Goal: Task Accomplishment & Management: Manage account settings

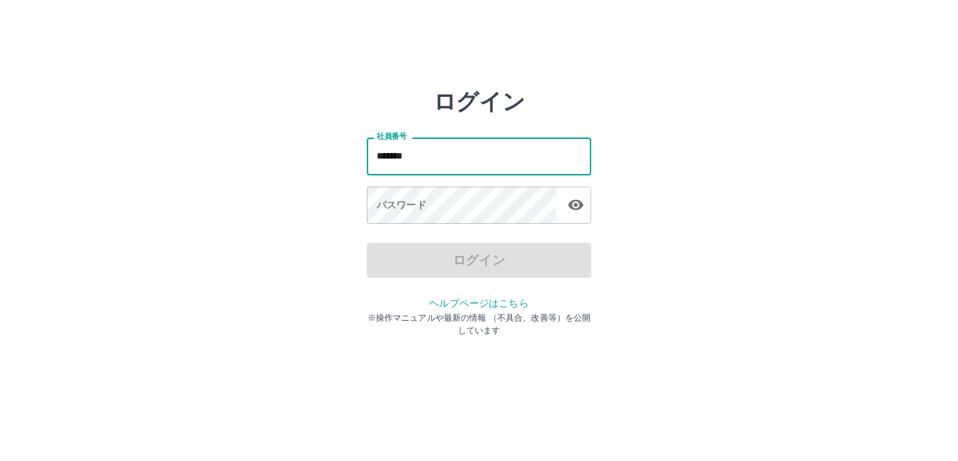
type input "*******"
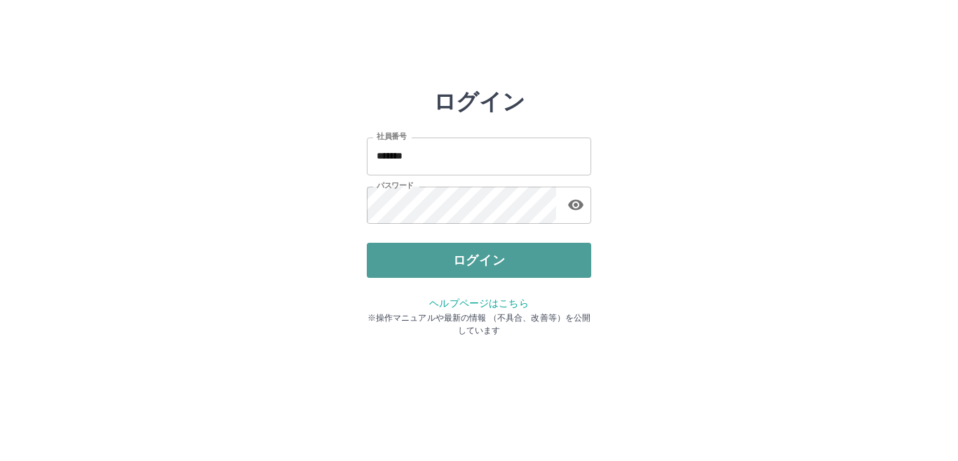
click at [512, 267] on button "ログイン" at bounding box center [479, 260] width 224 height 35
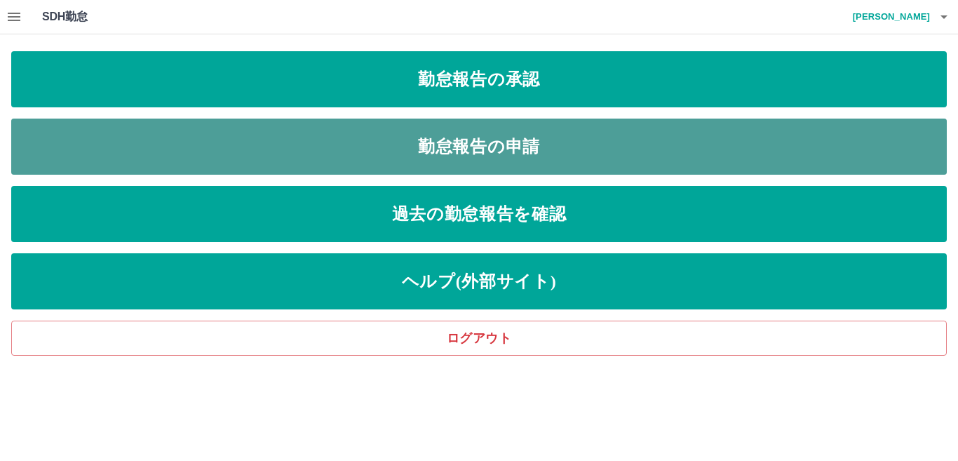
click at [577, 135] on link "勤怠報告の申請" at bounding box center [479, 147] width 936 height 56
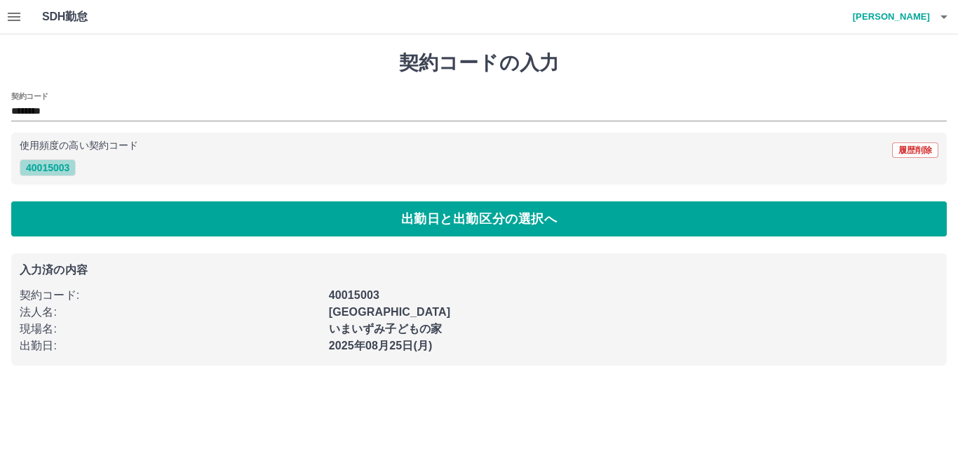
click at [45, 166] on button "40015003" at bounding box center [48, 167] width 56 height 17
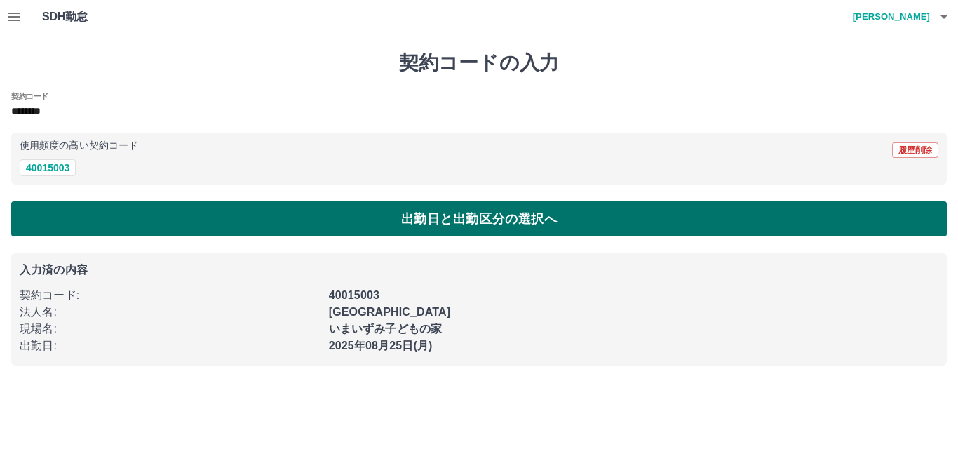
click at [399, 212] on button "出勤日と出勤区分の選択へ" at bounding box center [479, 218] width 936 height 35
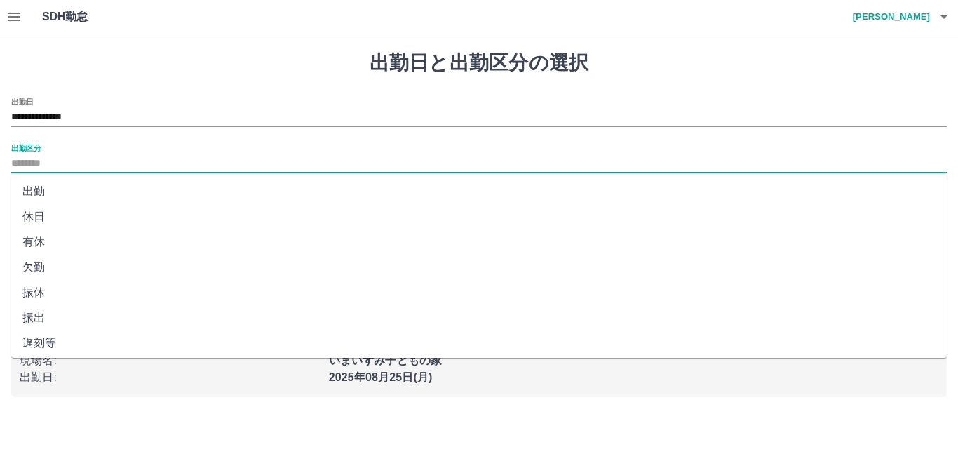
click at [31, 164] on input "出勤区分" at bounding box center [479, 164] width 936 height 18
click at [45, 189] on li "出勤" at bounding box center [479, 191] width 936 height 25
type input "**"
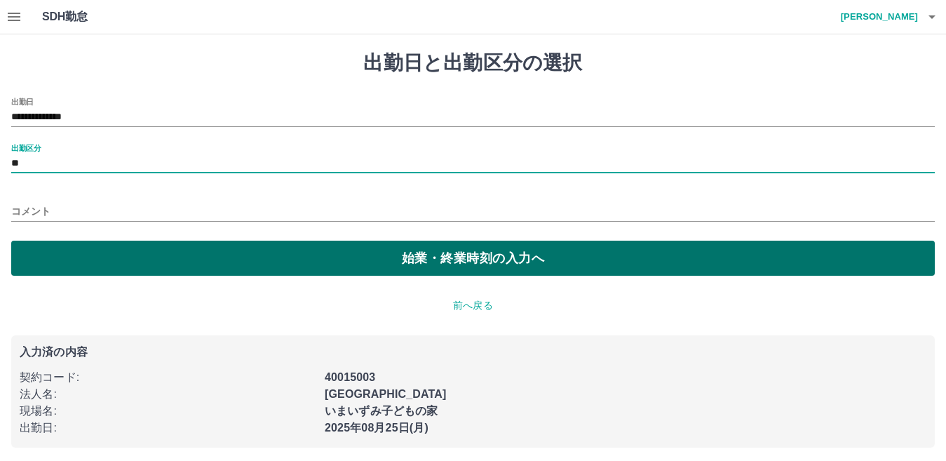
click at [454, 257] on button "始業・終業時刻の入力へ" at bounding box center [473, 258] width 924 height 35
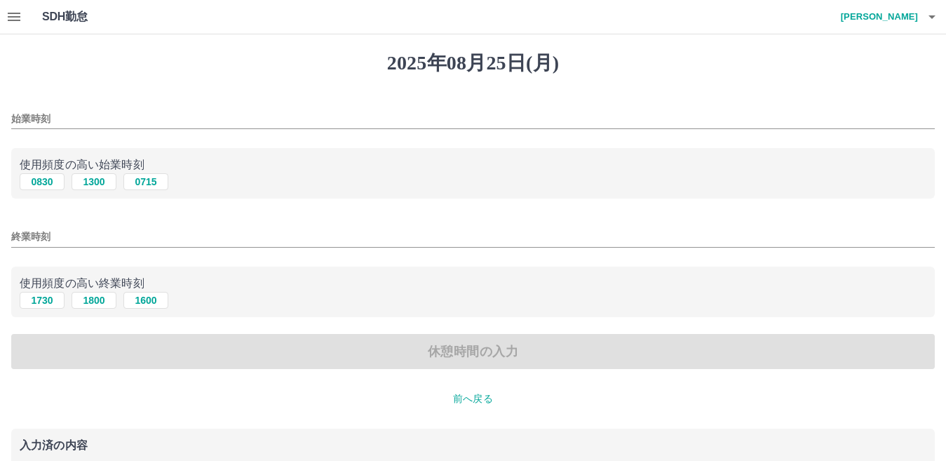
drag, startPoint x: 48, startPoint y: 119, endPoint x: 55, endPoint y: 119, distance: 7.7
click at [48, 119] on input "始業時刻" at bounding box center [473, 119] width 924 height 20
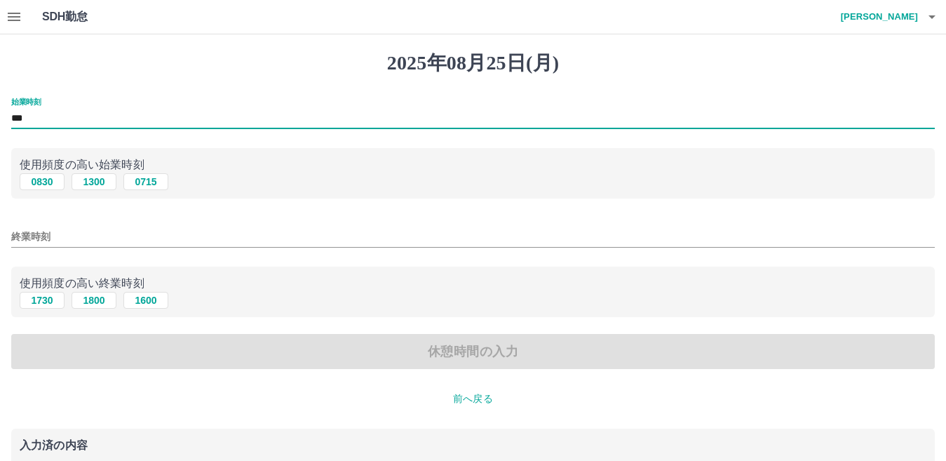
type input "***"
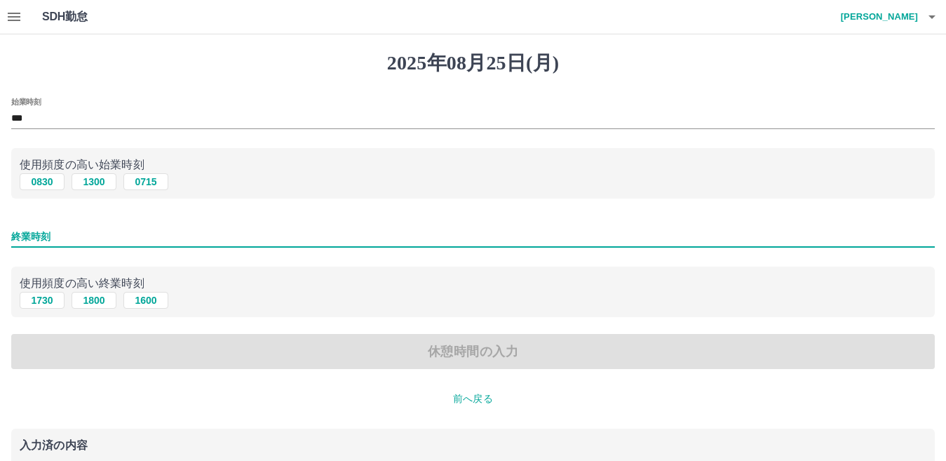
click at [20, 229] on input "終業時刻" at bounding box center [473, 237] width 924 height 20
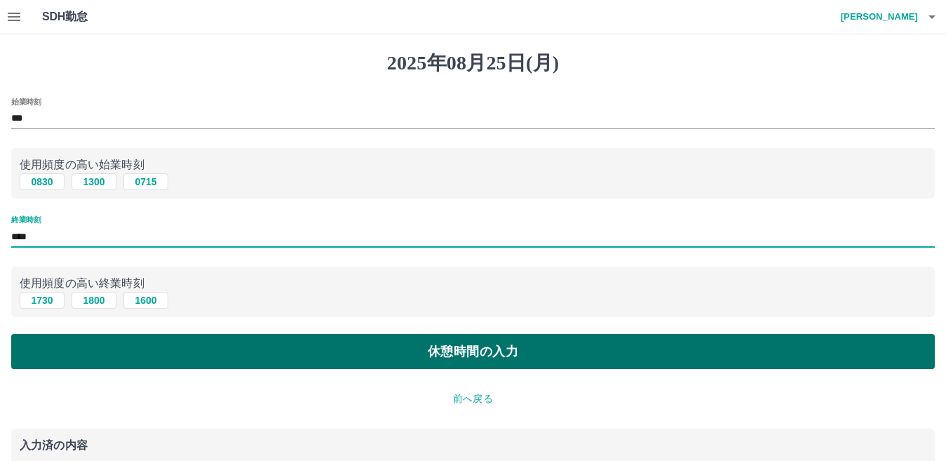
type input "****"
click at [311, 342] on button "休憩時間の入力" at bounding box center [473, 351] width 924 height 35
type input "****"
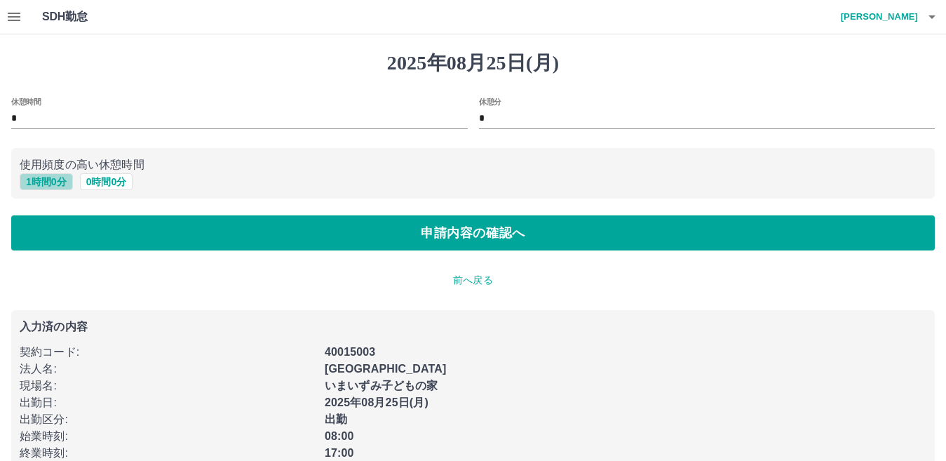
click at [63, 182] on button "1 時間 0 分" at bounding box center [46, 181] width 53 height 17
type input "*"
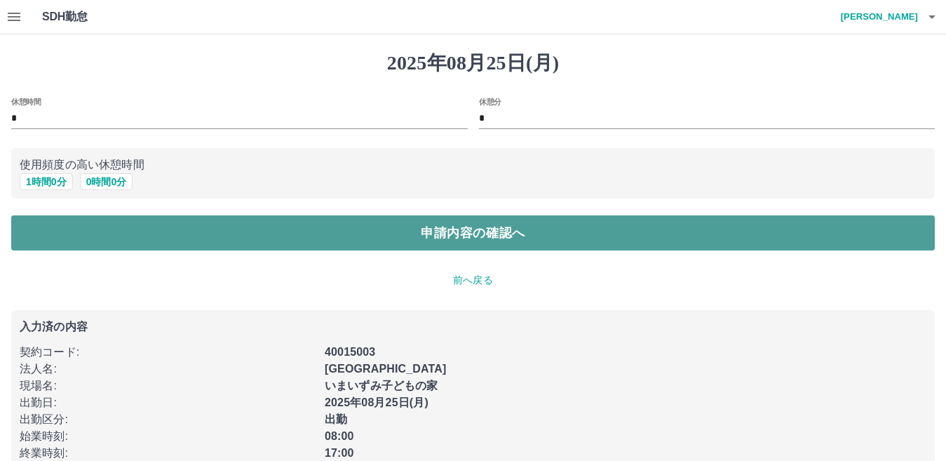
click at [469, 232] on button "申請内容の確認へ" at bounding box center [473, 232] width 924 height 35
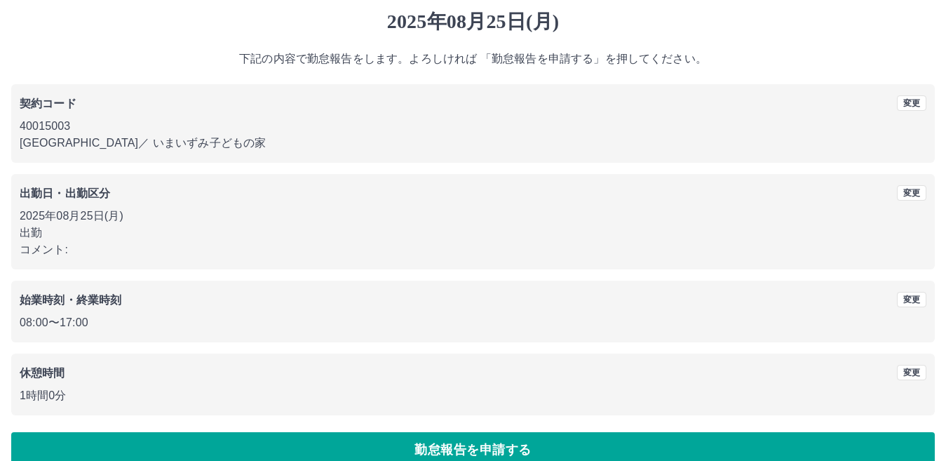
scroll to position [65, 0]
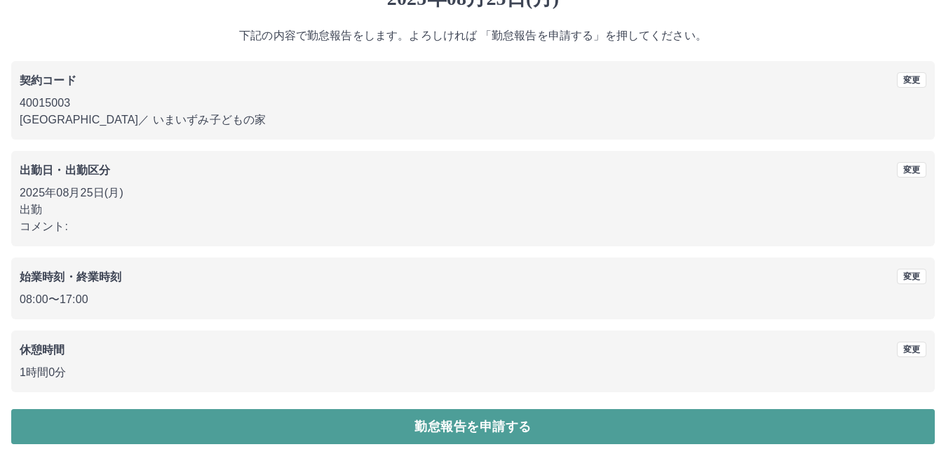
click at [457, 419] on button "勤怠報告を申請する" at bounding box center [473, 426] width 924 height 35
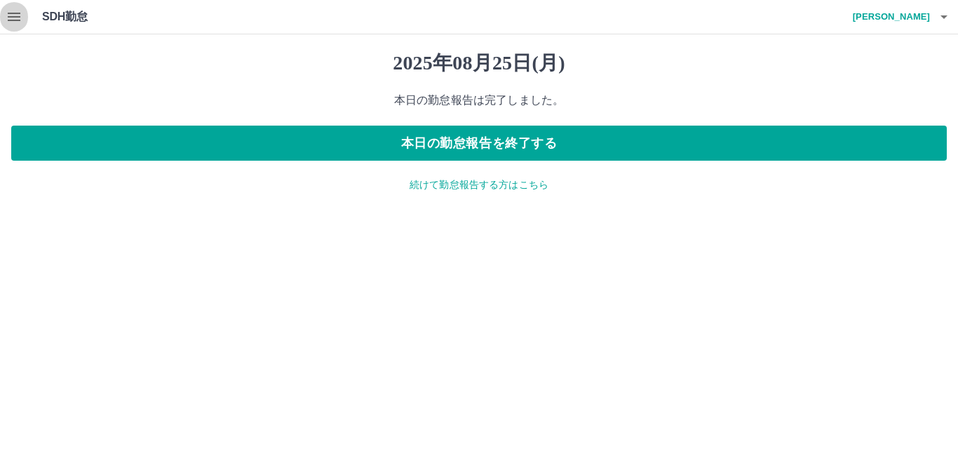
click at [18, 11] on icon "button" at bounding box center [14, 16] width 17 height 17
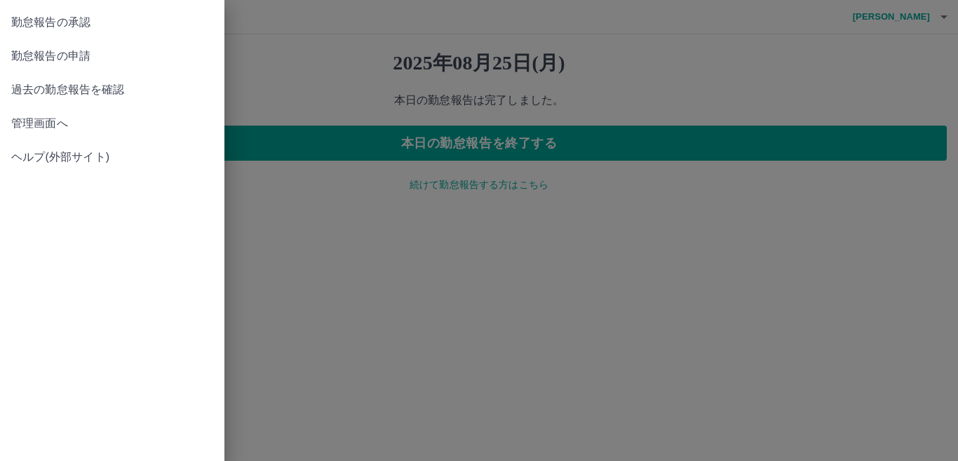
click at [108, 22] on span "勤怠報告の承認" at bounding box center [112, 22] width 202 height 17
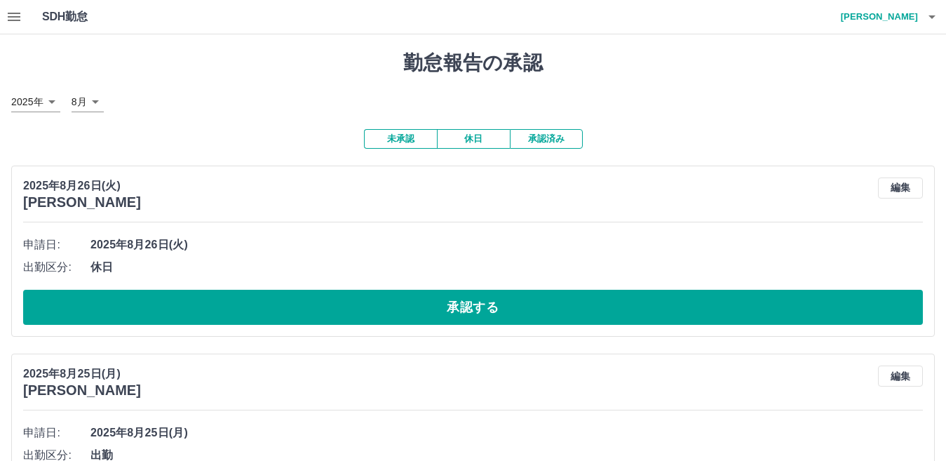
click at [489, 141] on button "休日" at bounding box center [473, 139] width 73 height 20
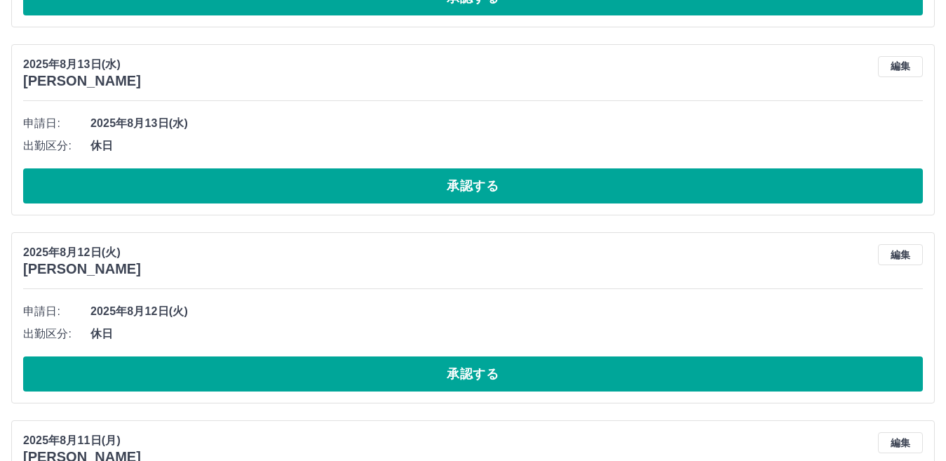
scroll to position [4488, 0]
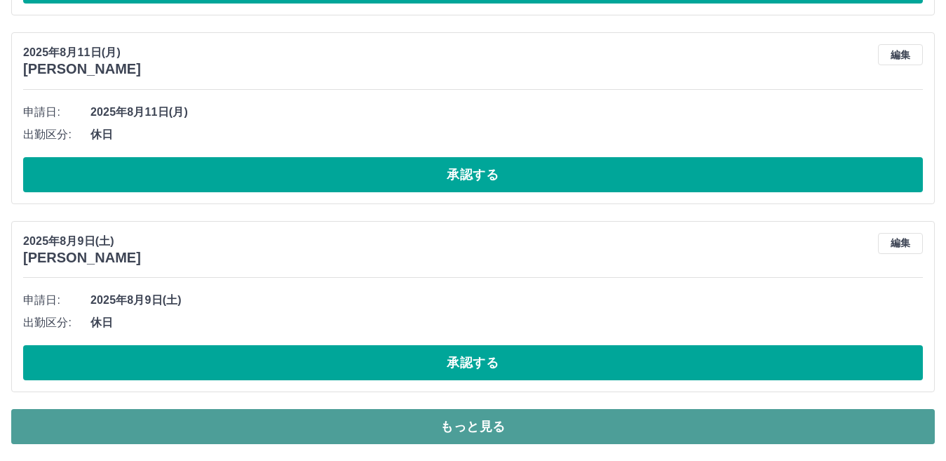
click at [675, 417] on button "もっと見る" at bounding box center [473, 426] width 924 height 35
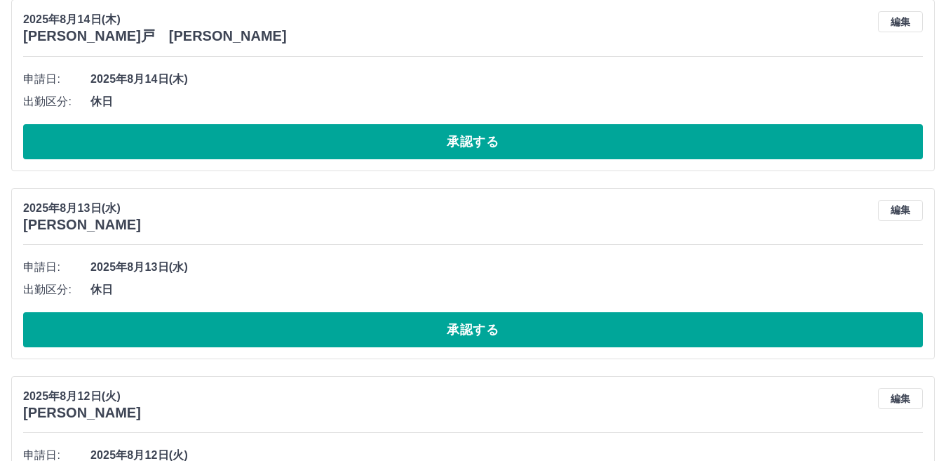
scroll to position [3930, 0]
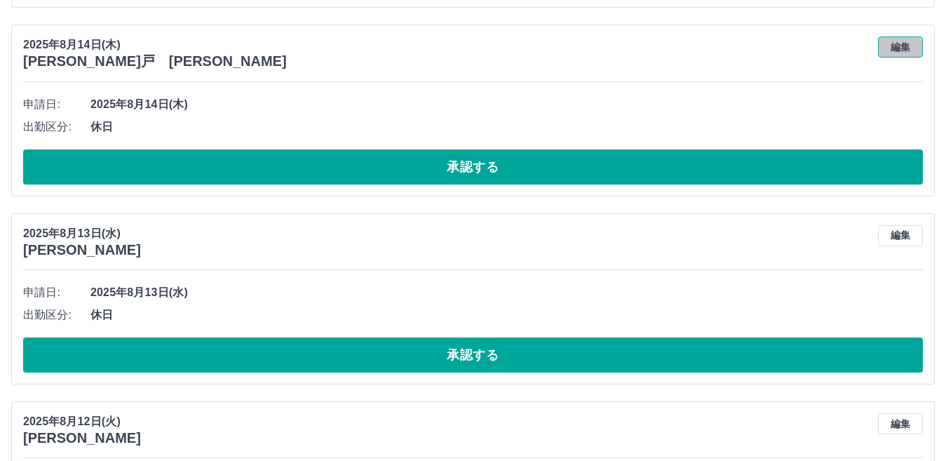
click at [912, 51] on button "編集" at bounding box center [900, 46] width 45 height 21
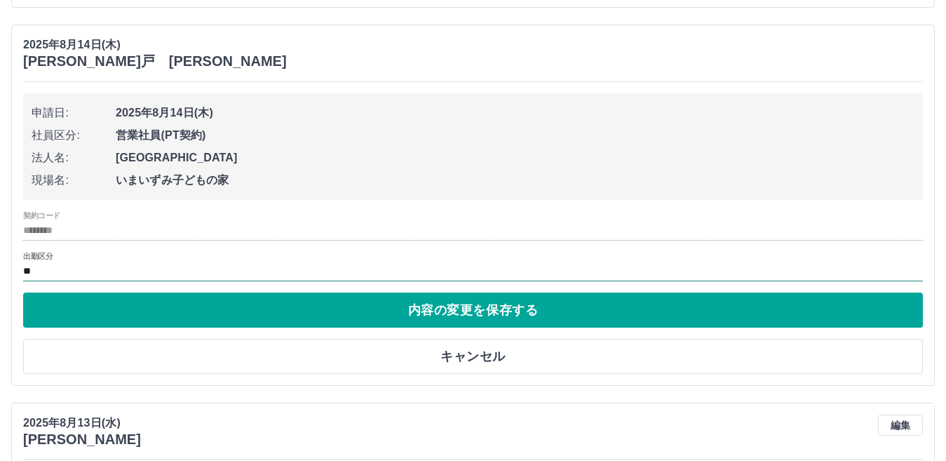
click at [39, 274] on input "**" at bounding box center [473, 272] width 900 height 18
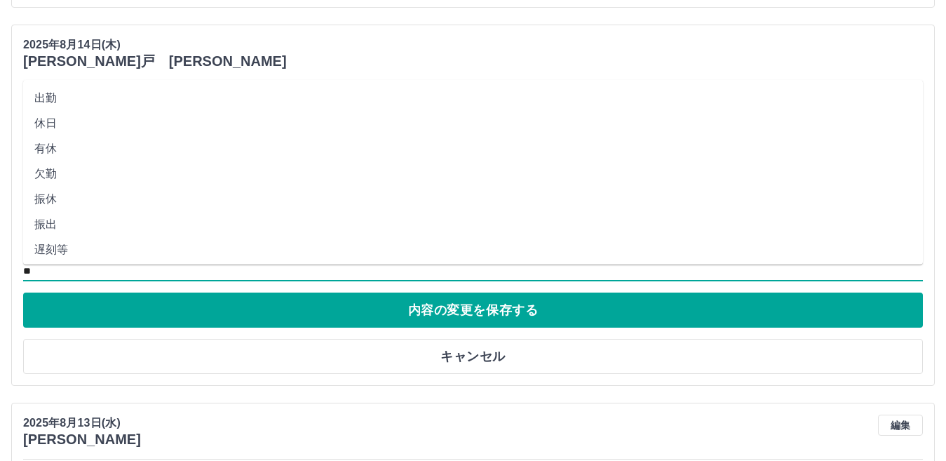
click at [74, 101] on li "出勤" at bounding box center [473, 98] width 900 height 25
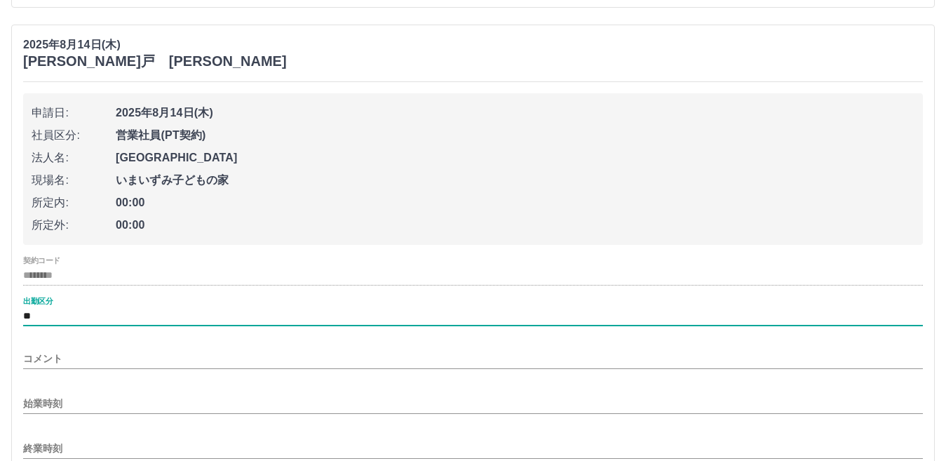
type input "**"
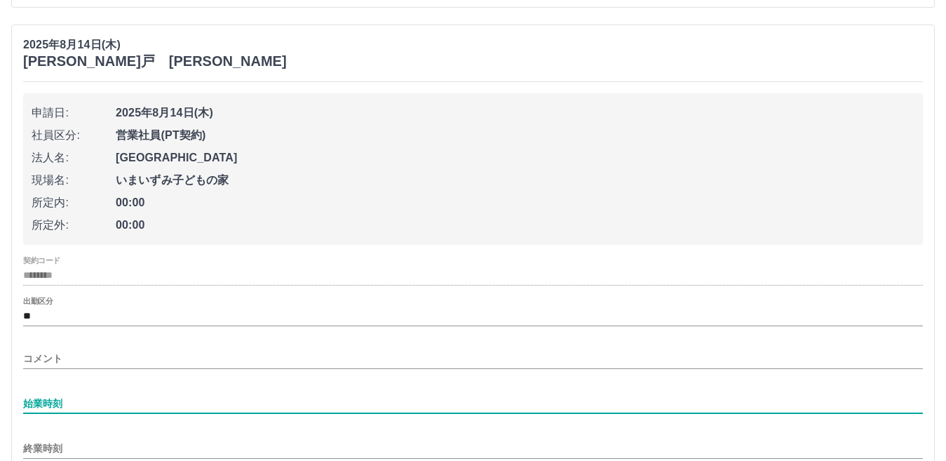
click at [74, 403] on input "始業時刻" at bounding box center [473, 403] width 900 height 20
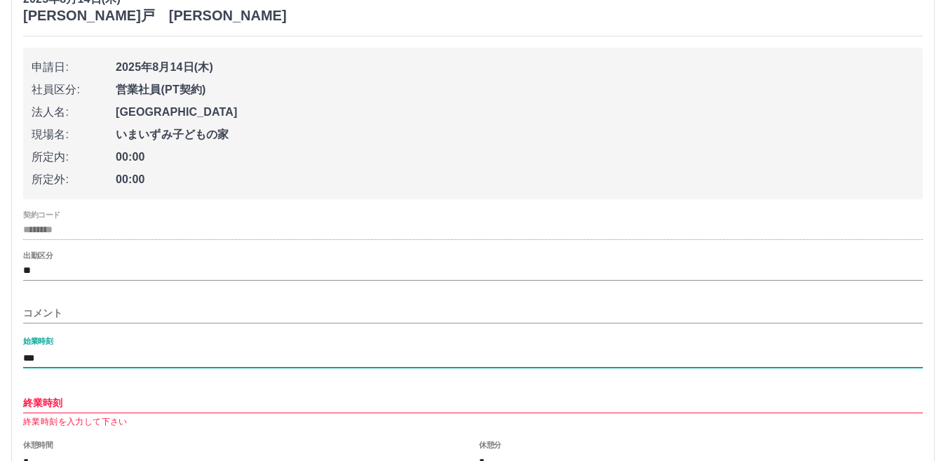
scroll to position [4000, 0]
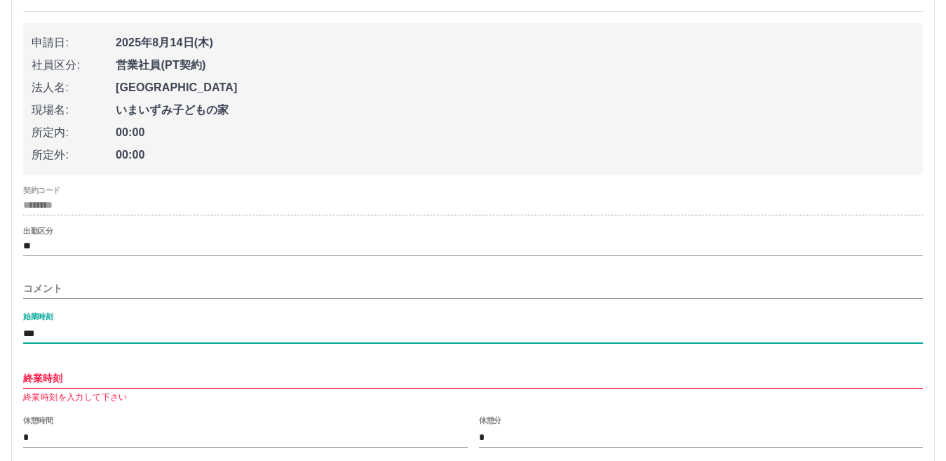
type input "***"
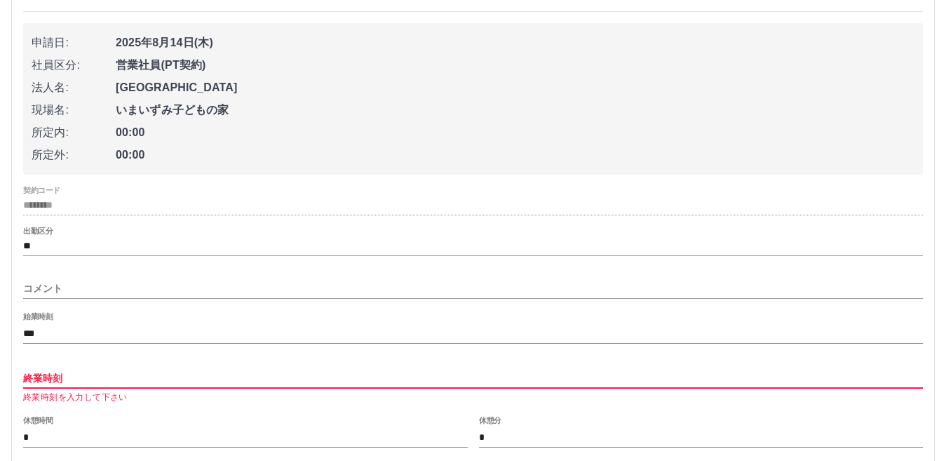
click at [34, 381] on input "終業時刻" at bounding box center [473, 378] width 900 height 20
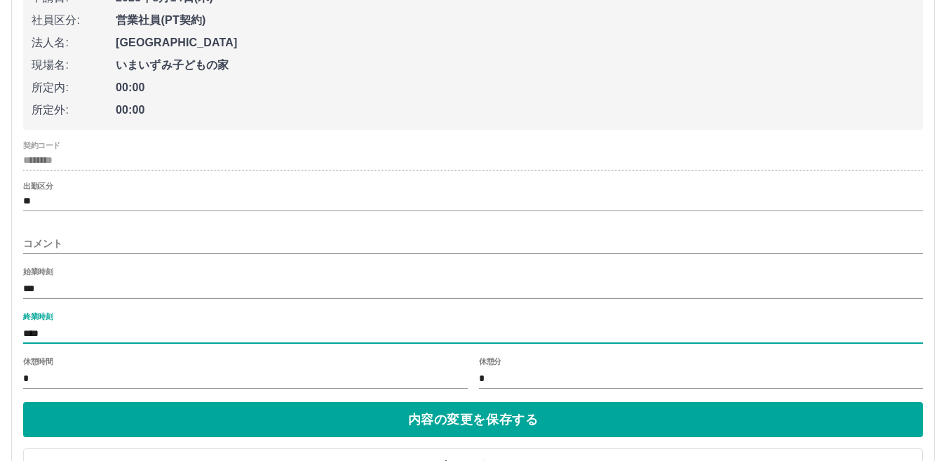
scroll to position [4070, 0]
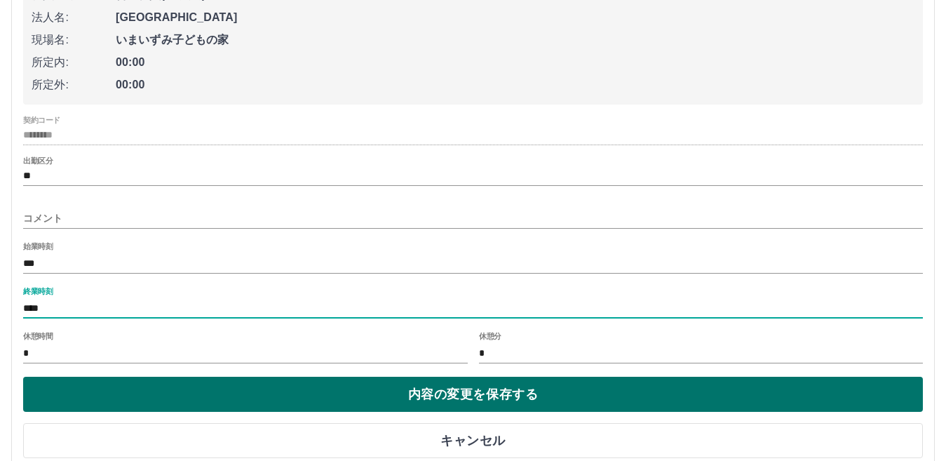
type input "****"
click at [499, 385] on button "内容の変更を保存する" at bounding box center [473, 394] width 900 height 35
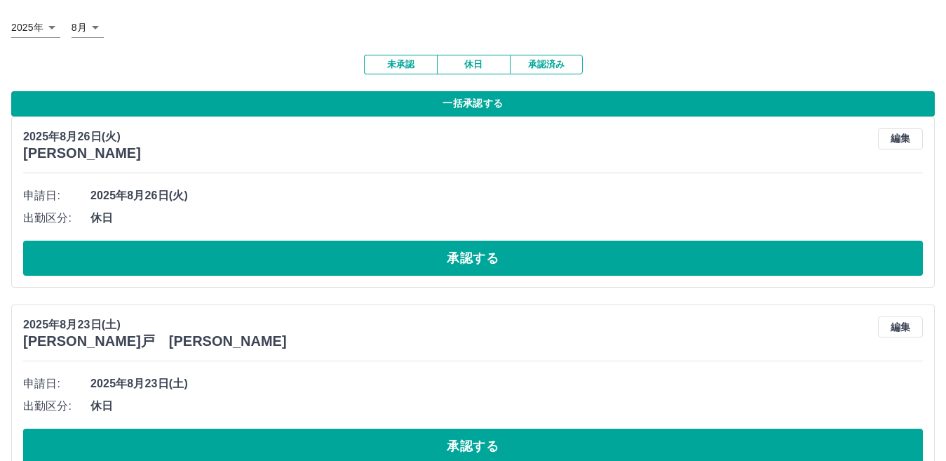
scroll to position [0, 0]
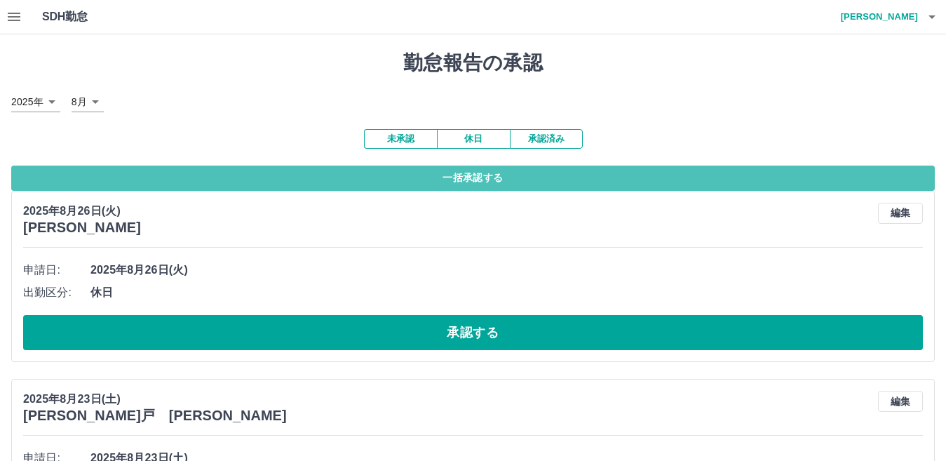
click at [466, 177] on button "一括承認する" at bounding box center [473, 178] width 924 height 25
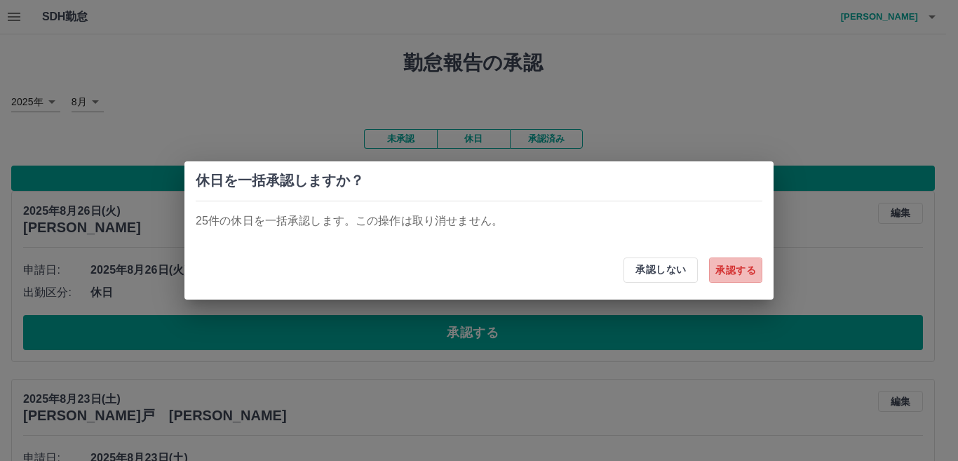
click at [743, 272] on button "承認する" at bounding box center [735, 269] width 53 height 25
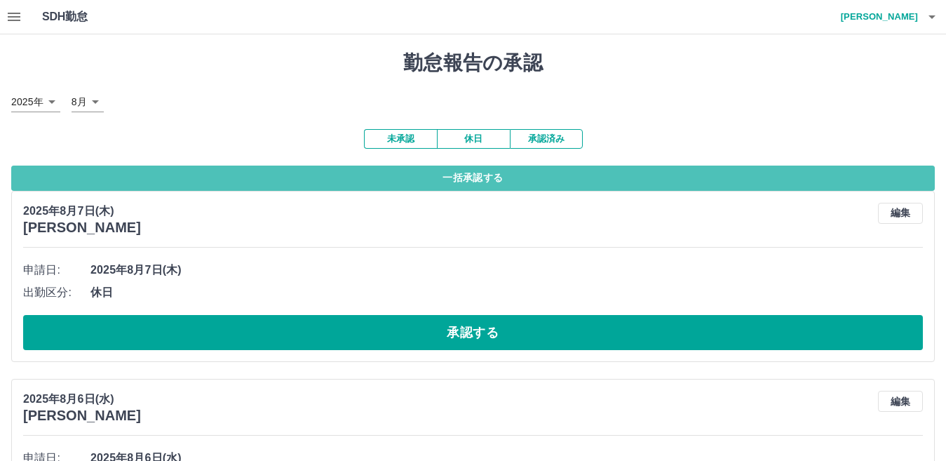
click at [488, 182] on button "一括承認する" at bounding box center [473, 178] width 924 height 25
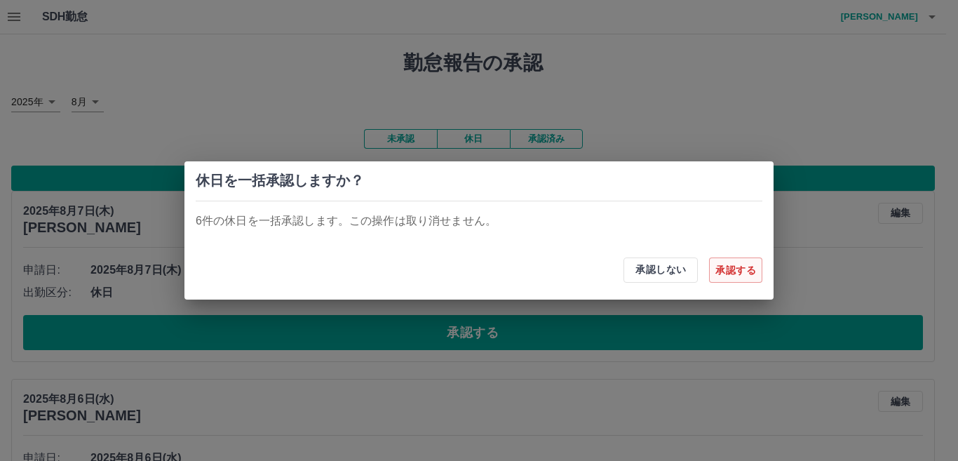
click at [722, 269] on button "承認する" at bounding box center [735, 269] width 53 height 25
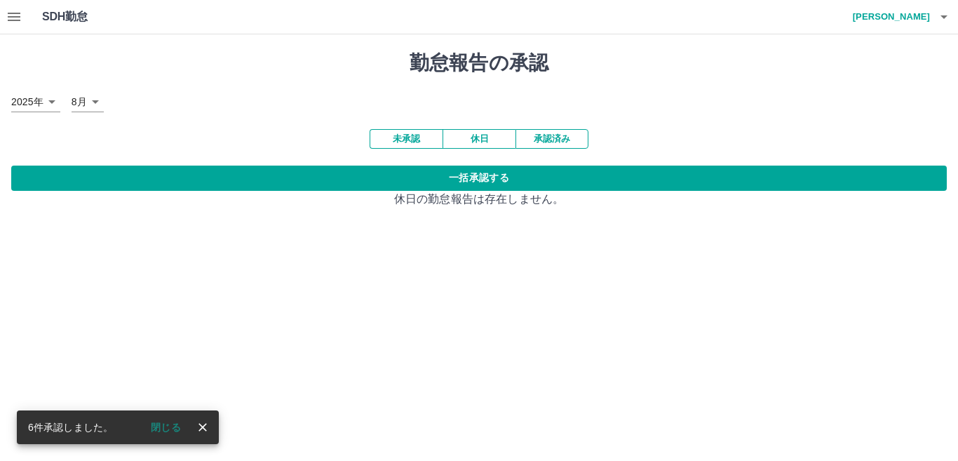
click at [411, 140] on button "未承認" at bounding box center [406, 139] width 73 height 20
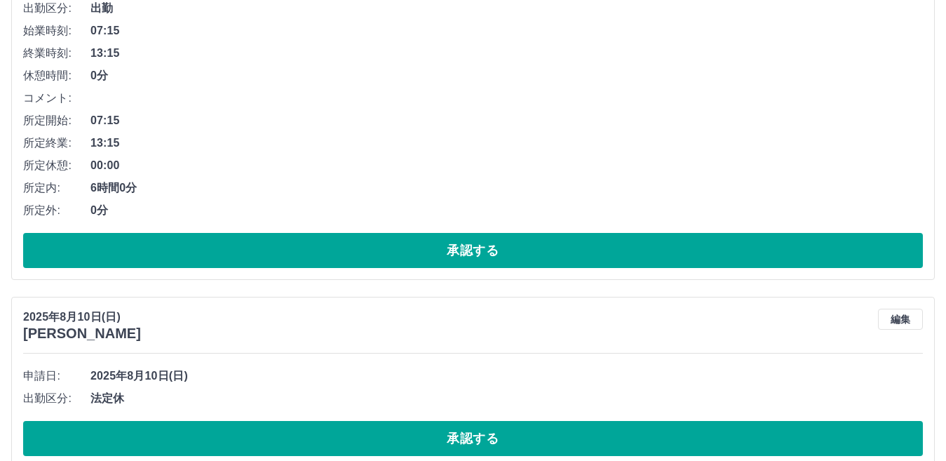
scroll to position [7859, 0]
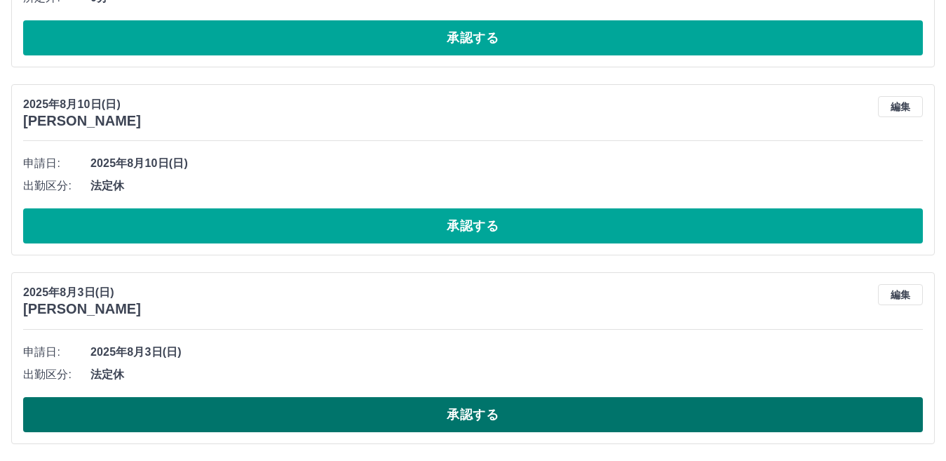
click at [389, 410] on button "承認する" at bounding box center [473, 414] width 900 height 35
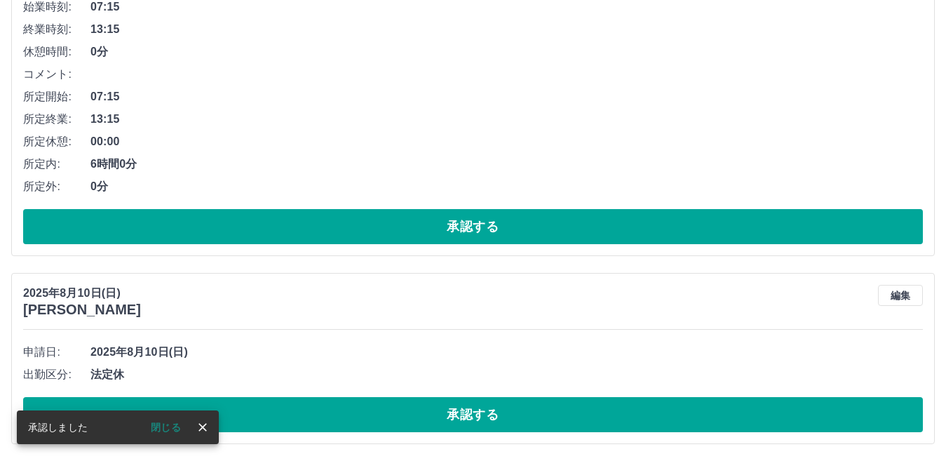
scroll to position [7670, 0]
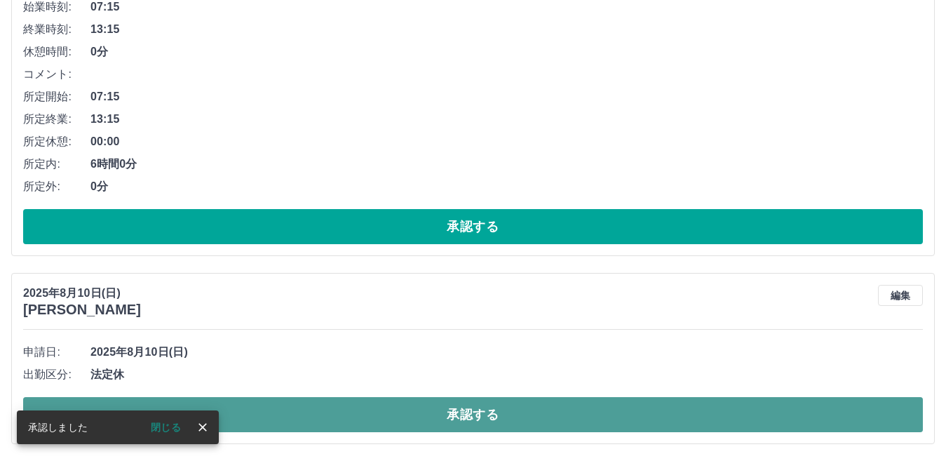
click at [536, 419] on button "承認する" at bounding box center [473, 414] width 900 height 35
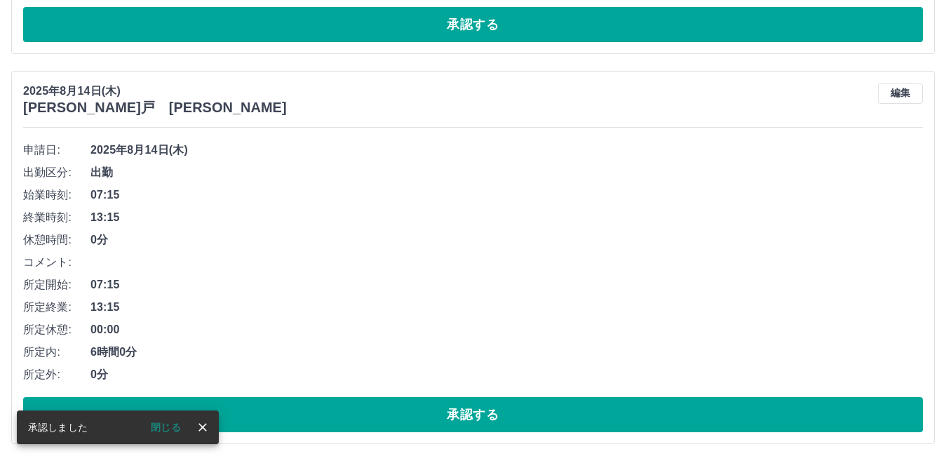
scroll to position [7482, 0]
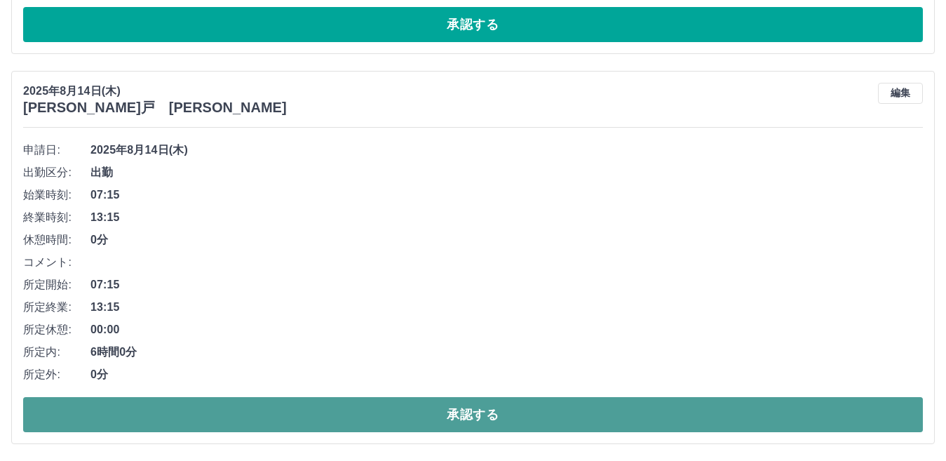
click at [469, 406] on button "承認する" at bounding box center [473, 414] width 900 height 35
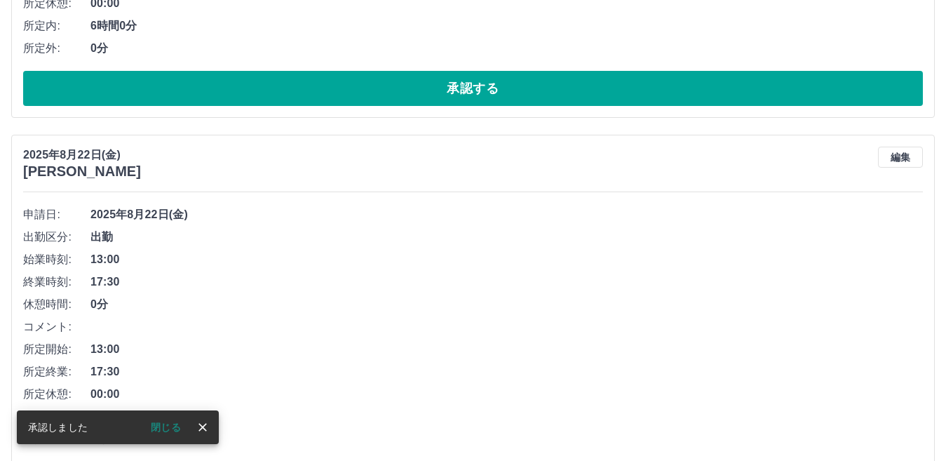
scroll to position [7092, 0]
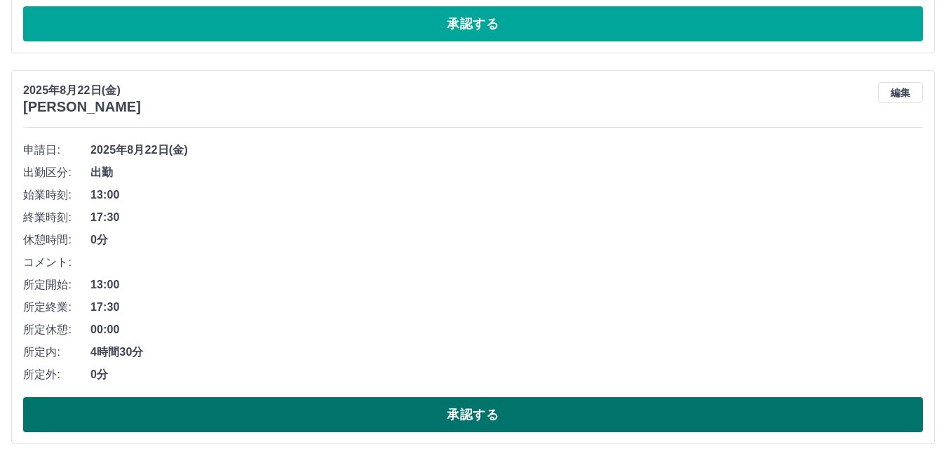
click at [504, 409] on button "承認する" at bounding box center [473, 414] width 900 height 35
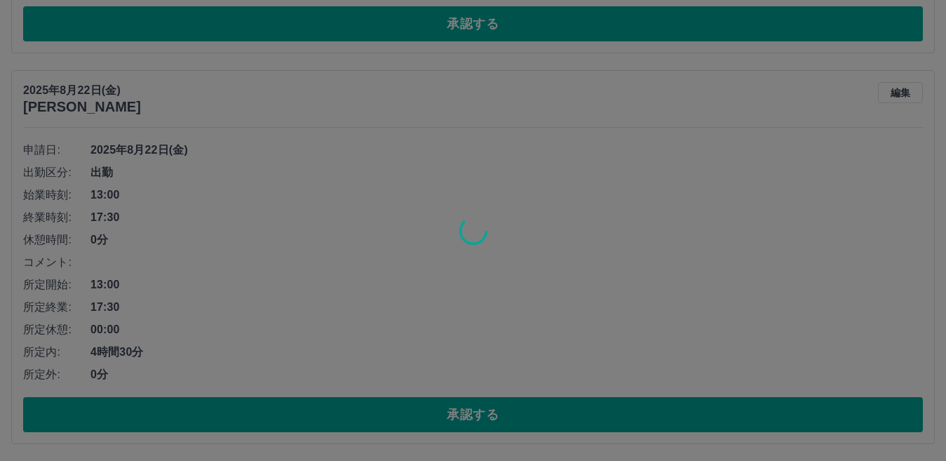
scroll to position [6702, 0]
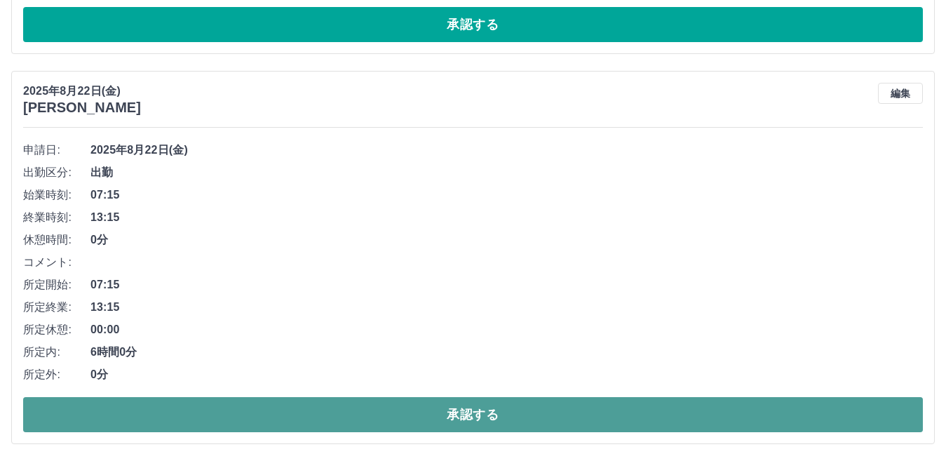
click at [500, 415] on button "承認する" at bounding box center [473, 414] width 900 height 35
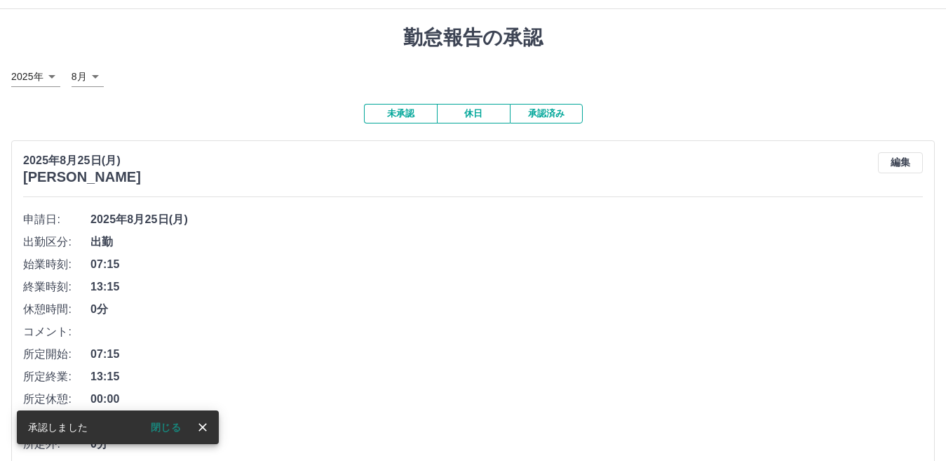
scroll to position [0, 0]
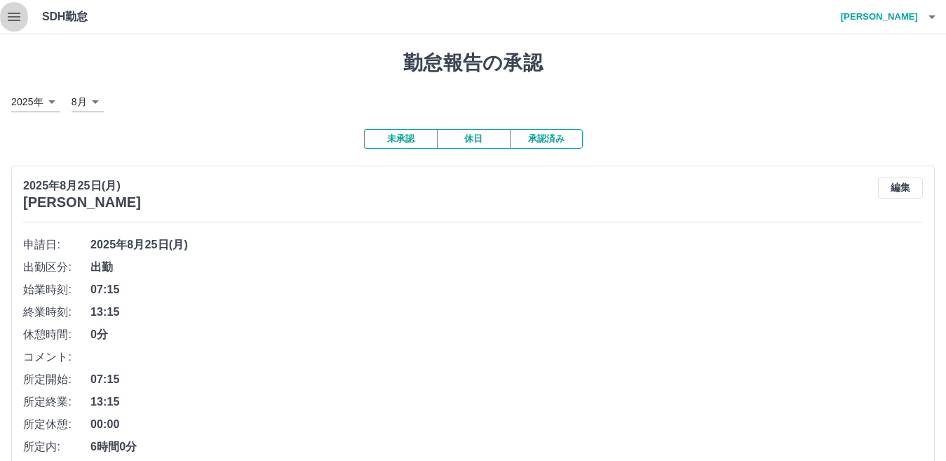
click at [19, 16] on icon "button" at bounding box center [14, 17] width 13 height 8
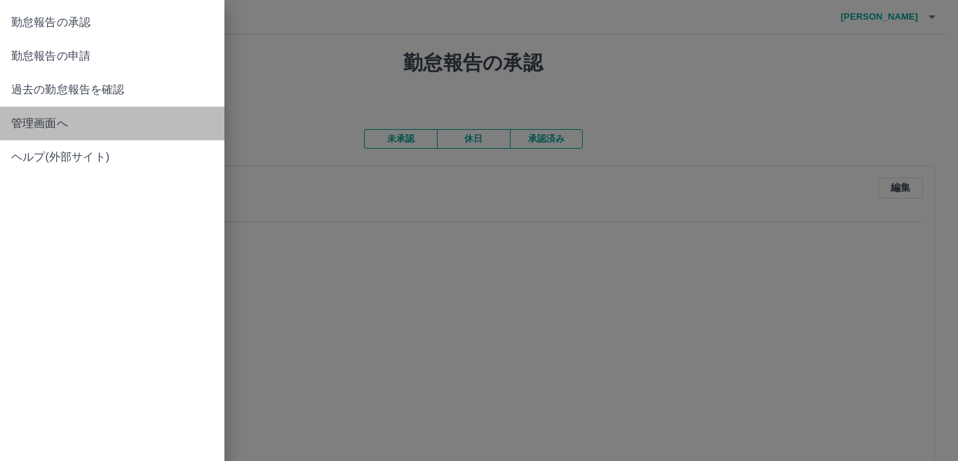
click at [20, 128] on span "管理画面へ" at bounding box center [112, 123] width 202 height 17
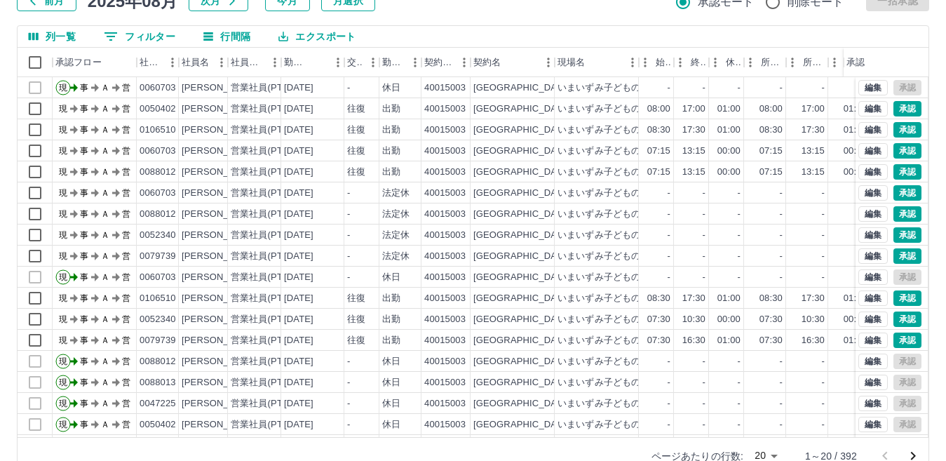
scroll to position [132, 0]
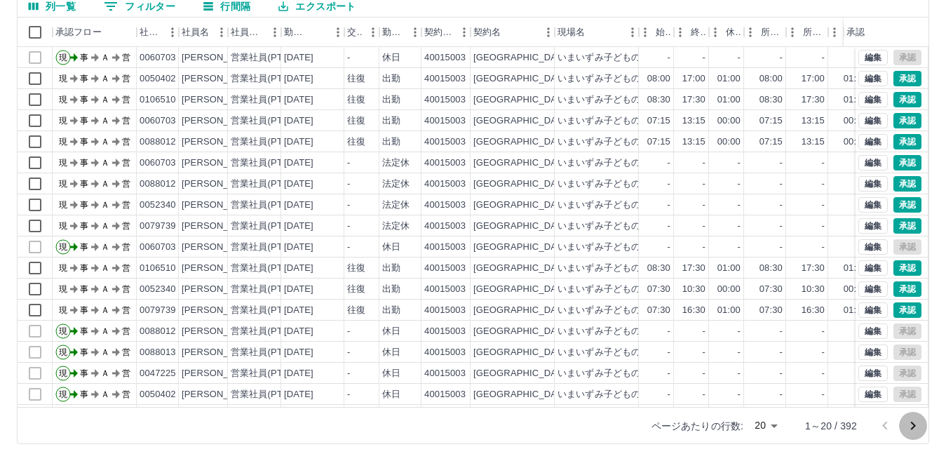
click at [908, 422] on icon "次のページへ" at bounding box center [913, 425] width 17 height 17
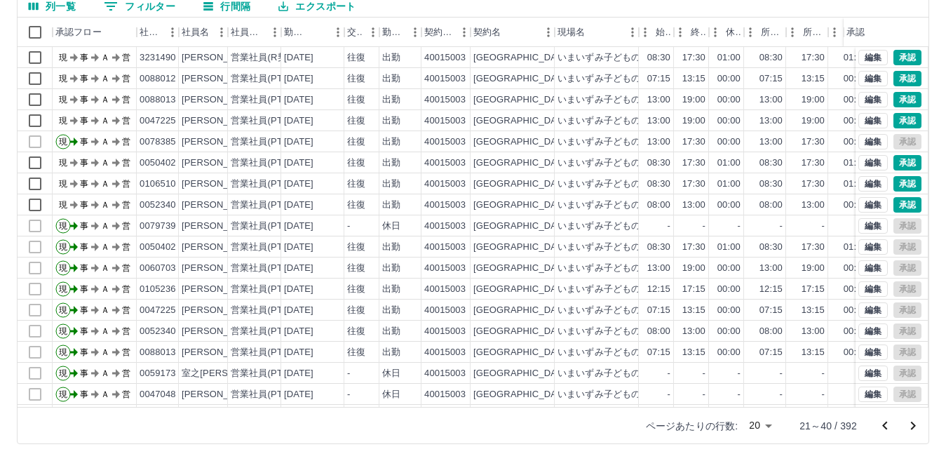
click at [913, 426] on icon "次のページへ" at bounding box center [913, 425] width 17 height 17
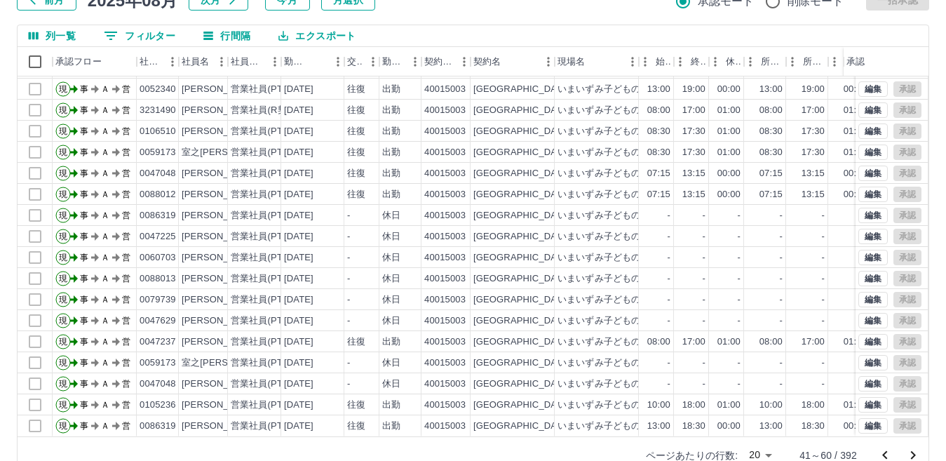
scroll to position [106, 0]
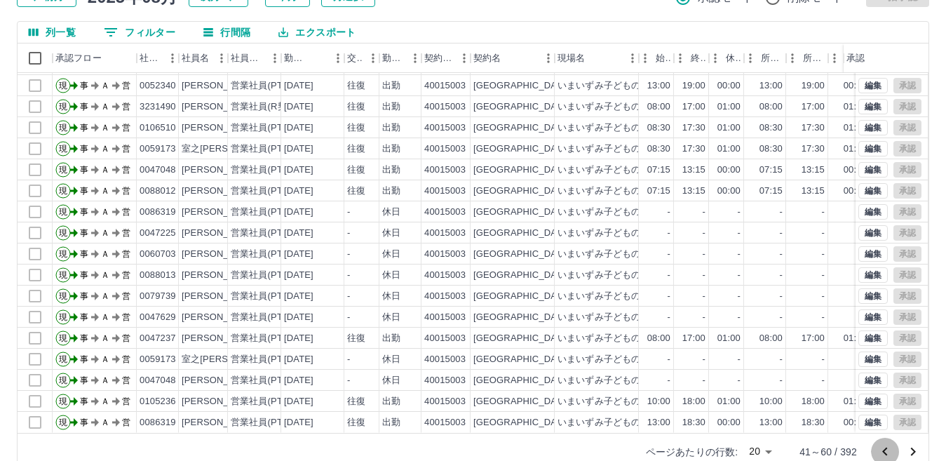
click at [883, 447] on icon "前のページへ" at bounding box center [885, 451] width 17 height 17
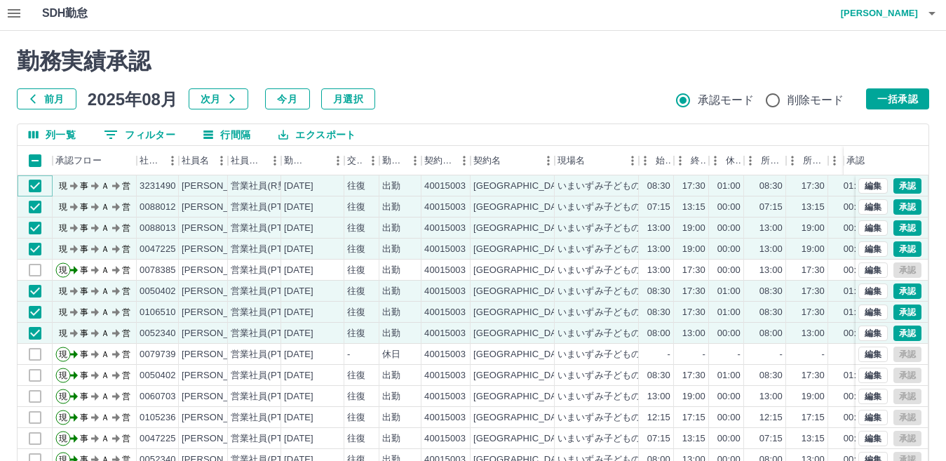
scroll to position [0, 0]
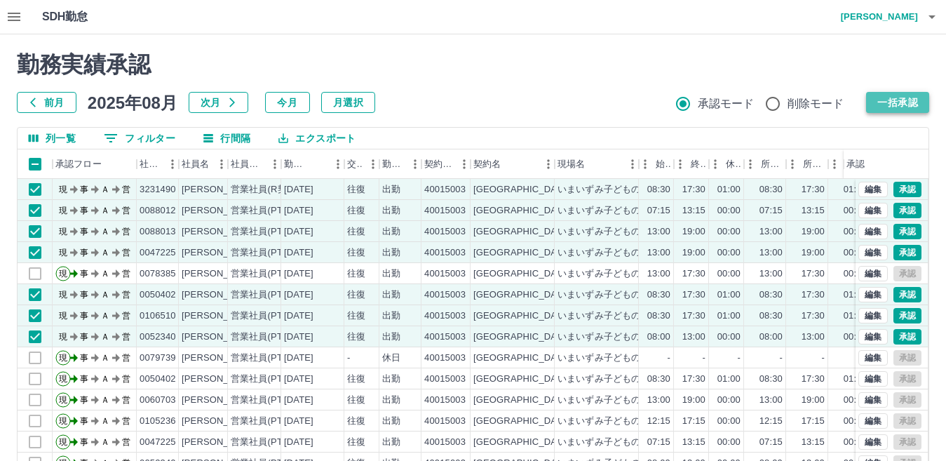
click at [896, 96] on button "一括承認" at bounding box center [897, 102] width 63 height 21
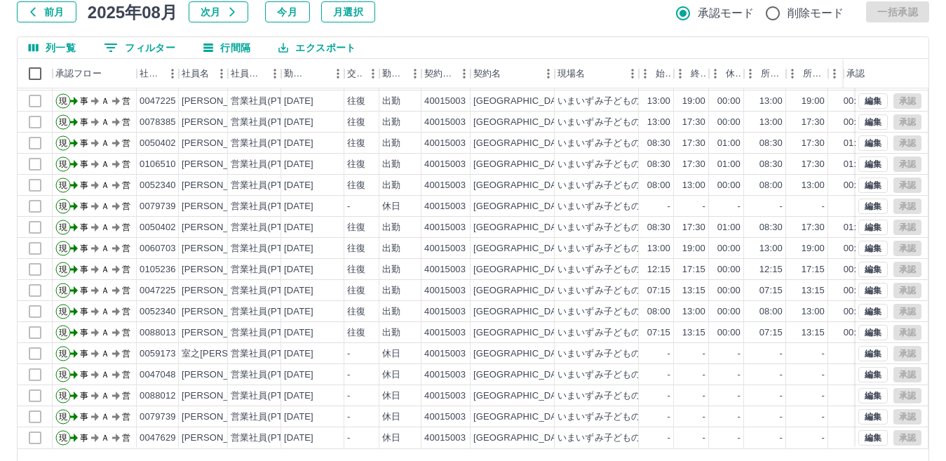
scroll to position [132, 0]
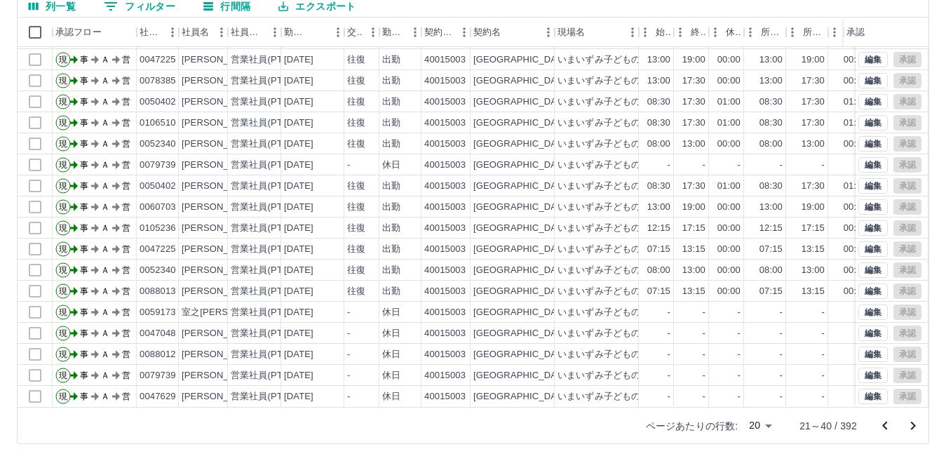
click at [884, 425] on icon "前のページへ" at bounding box center [884, 425] width 5 height 8
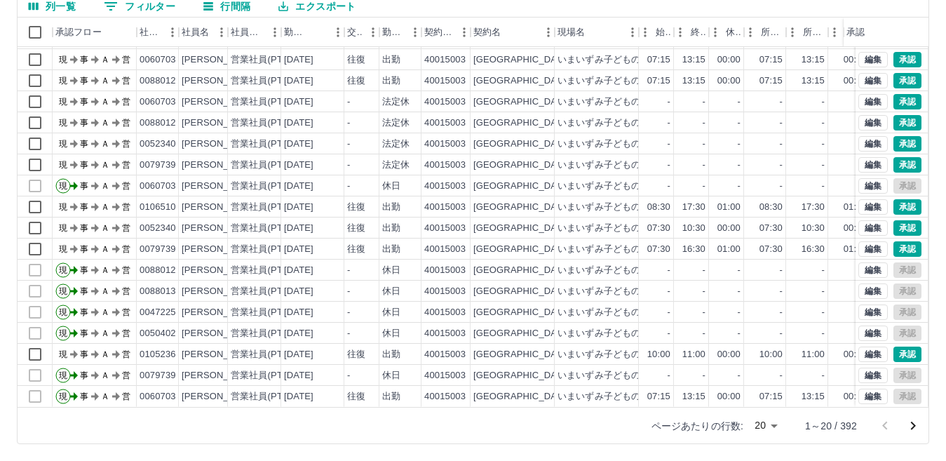
scroll to position [73, 0]
click at [858, 346] on button "編集" at bounding box center [872, 353] width 29 height 15
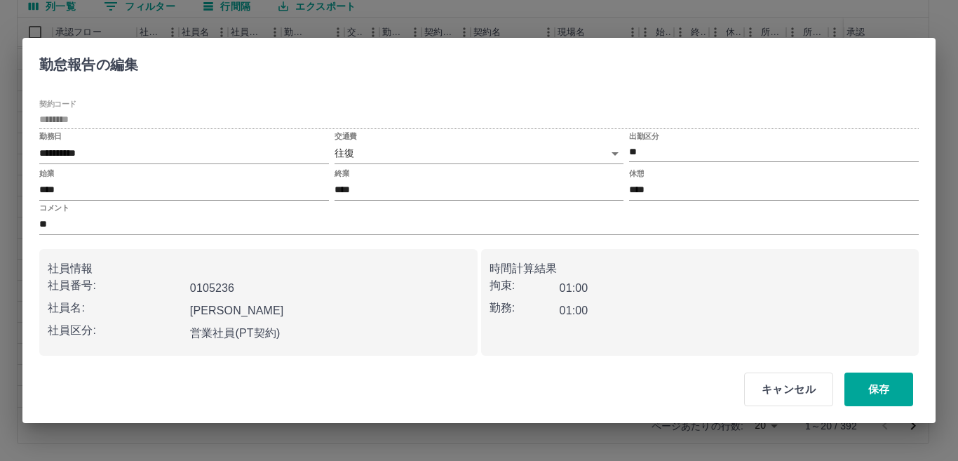
click at [356, 151] on body "SDH勤怠 [PERSON_NAME] 勤務実績承認 前月 [DATE] 次月 今月 月選択 承認モード 削除モード 一括承認 列一覧 0 フィルター 行間隔…" at bounding box center [479, 164] width 958 height 593
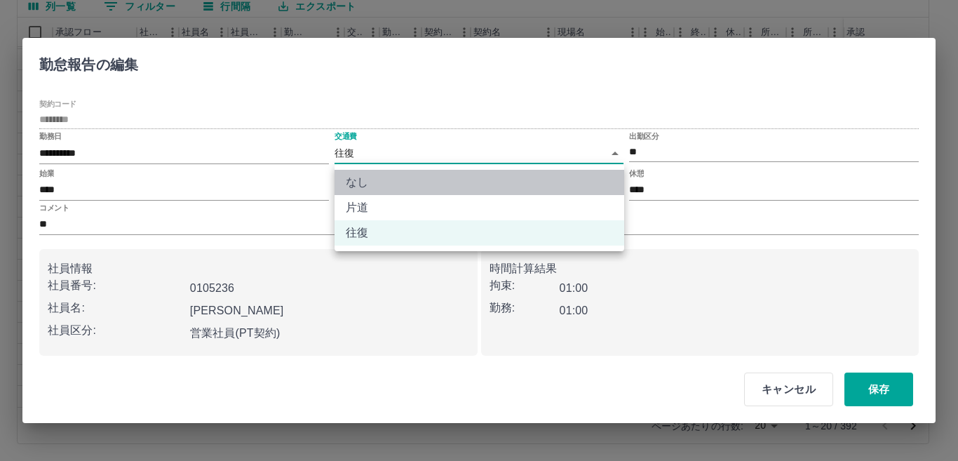
click at [356, 178] on li "なし" at bounding box center [480, 182] width 290 height 25
type input "****"
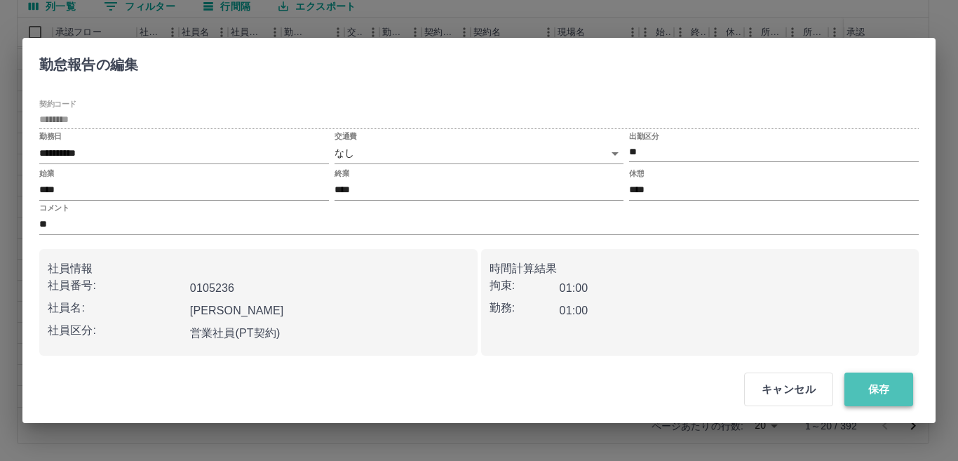
click at [864, 382] on button "保存" at bounding box center [878, 389] width 69 height 34
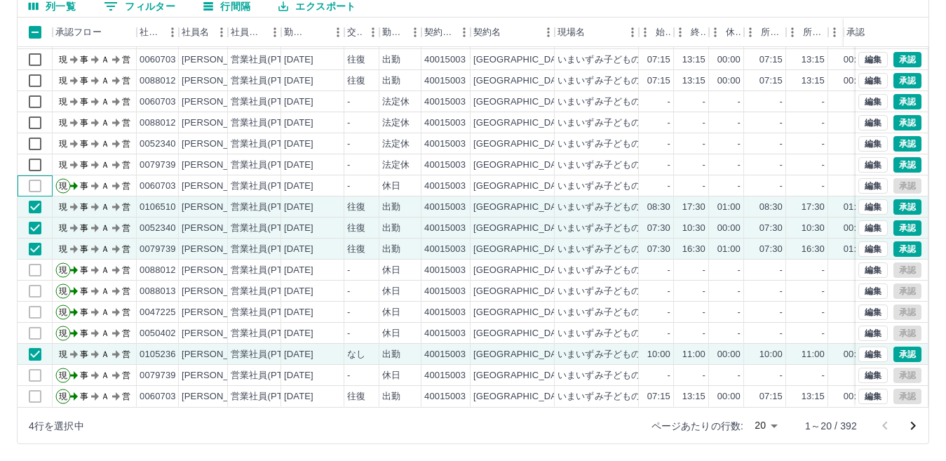
click at [33, 177] on div at bounding box center [35, 185] width 35 height 21
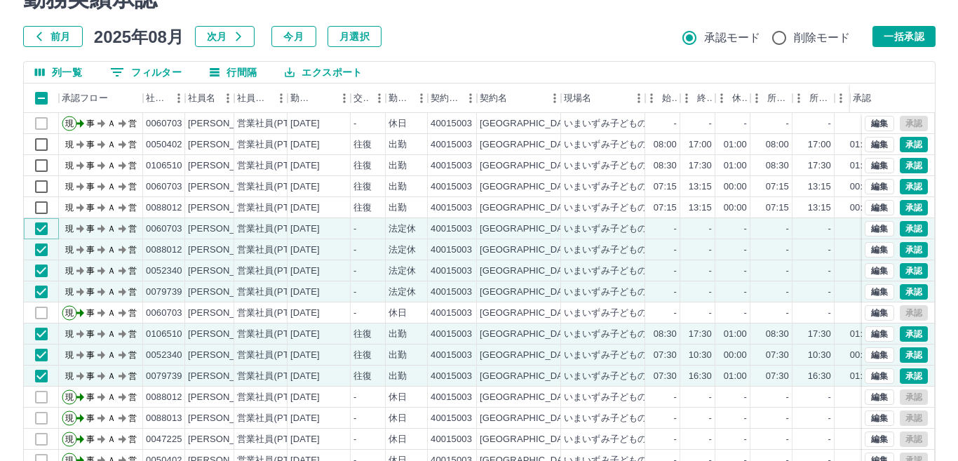
scroll to position [0, 0]
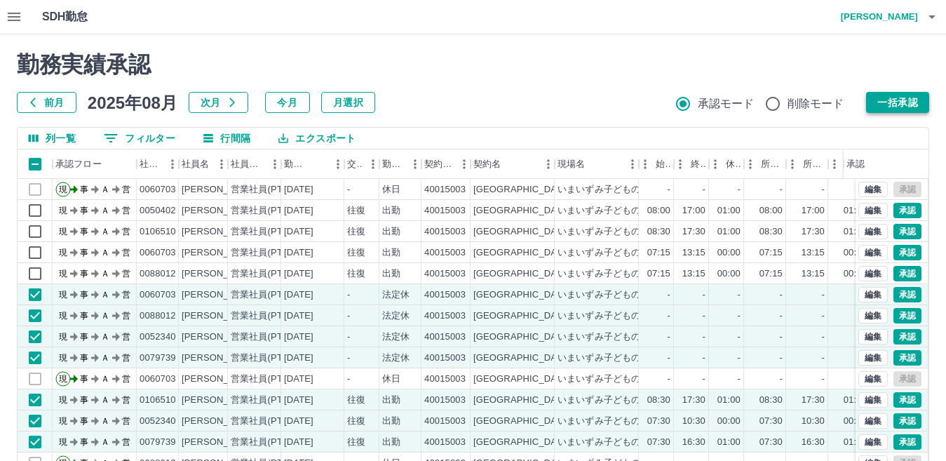
click at [897, 100] on button "一括承認" at bounding box center [897, 102] width 63 height 21
click at [13, 10] on icon "button" at bounding box center [14, 16] width 17 height 17
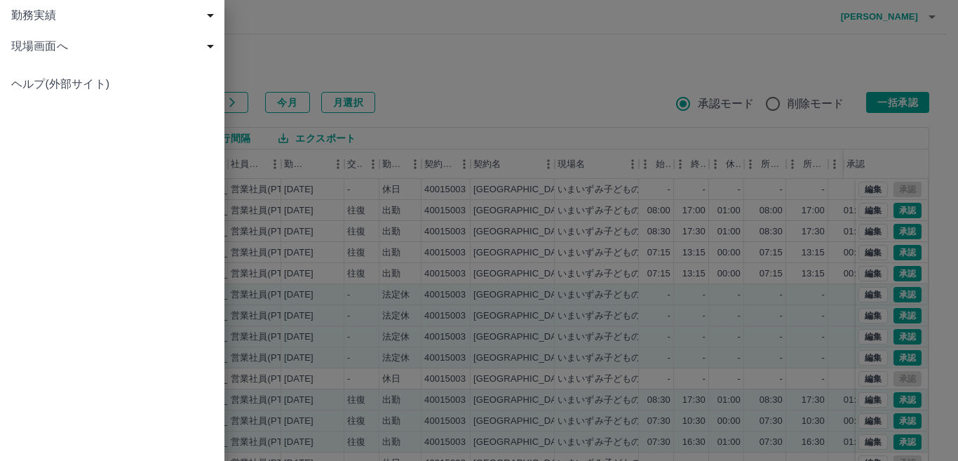
click at [29, 40] on span "現場画面へ" at bounding box center [115, 46] width 208 height 17
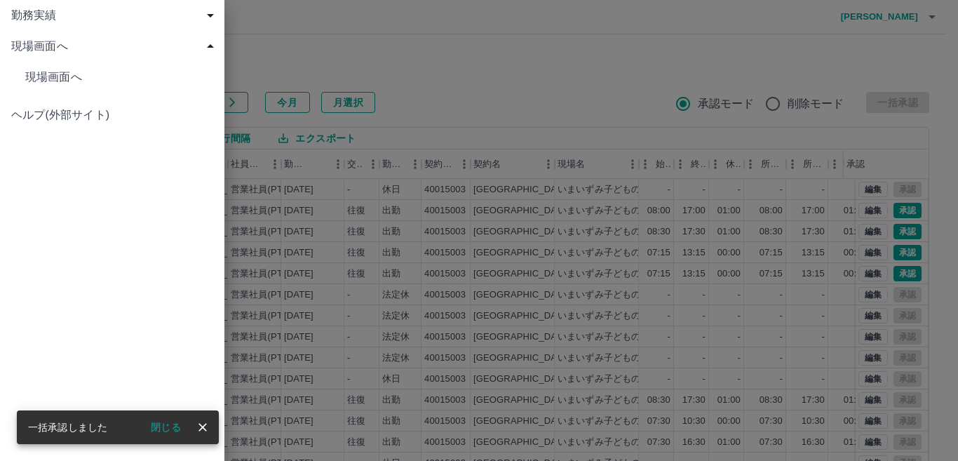
click at [91, 81] on span "現場画面へ" at bounding box center [119, 77] width 188 height 17
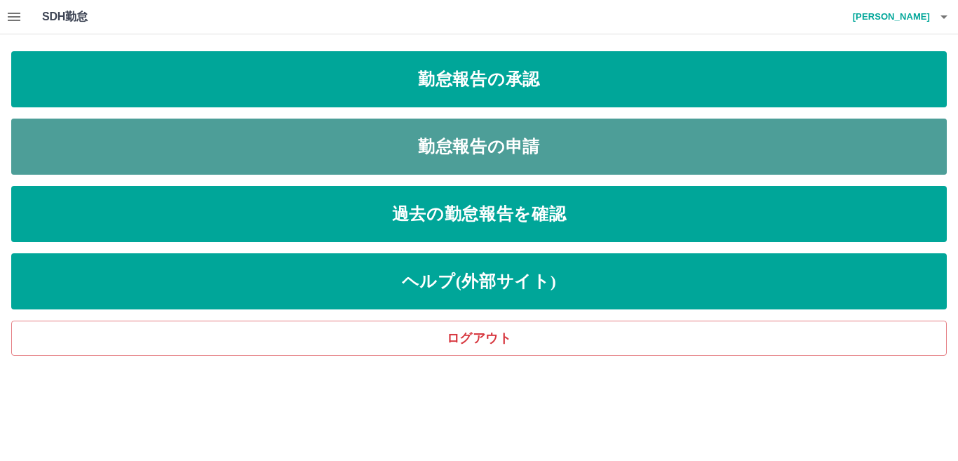
click at [483, 138] on link "勤怠報告の申請" at bounding box center [479, 147] width 936 height 56
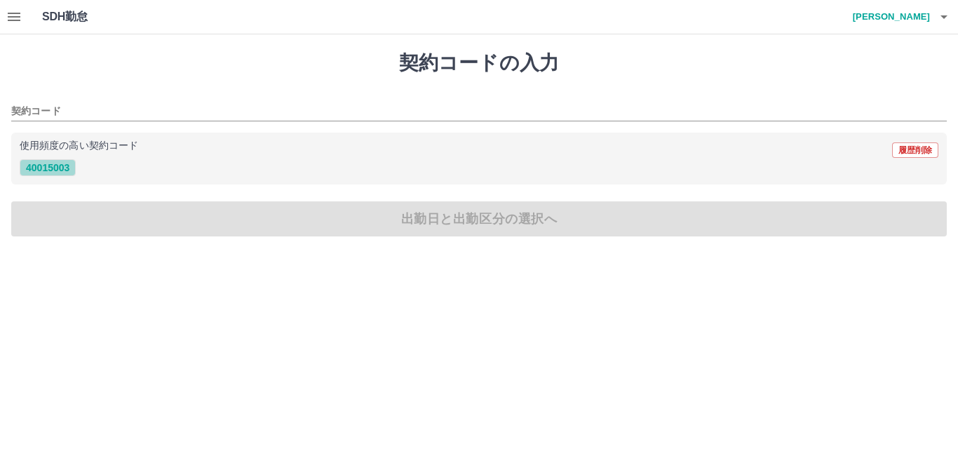
click at [38, 166] on button "40015003" at bounding box center [48, 167] width 56 height 17
type input "********"
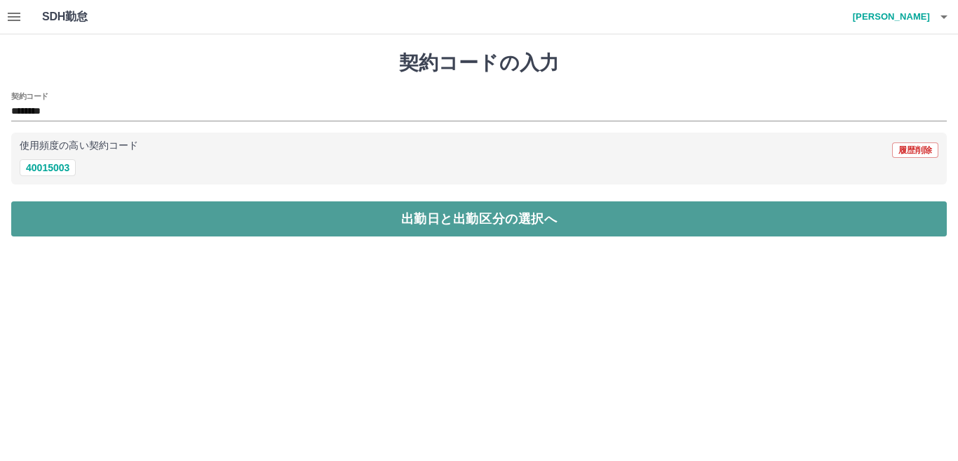
click at [335, 227] on button "出勤日と出勤区分の選択へ" at bounding box center [479, 218] width 936 height 35
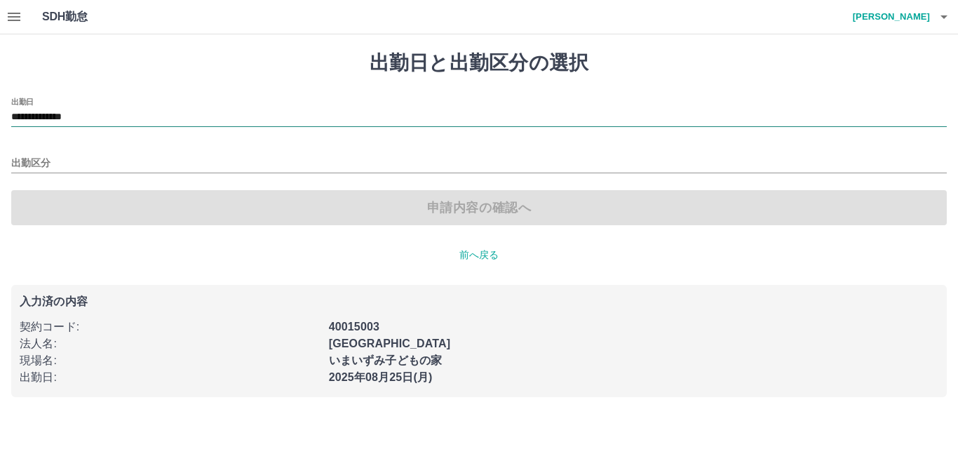
click at [83, 114] on input "**********" at bounding box center [479, 118] width 936 height 18
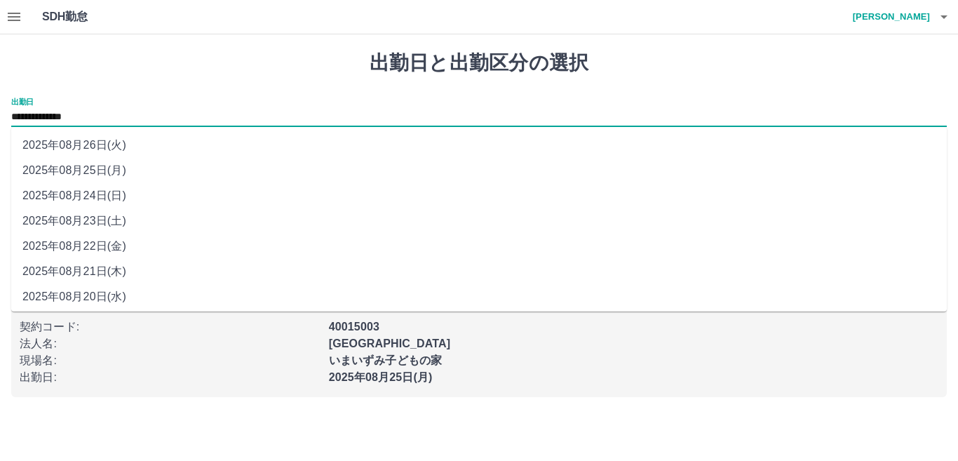
click at [82, 191] on li "2025年08月24日(日)" at bounding box center [479, 195] width 936 height 25
type input "**********"
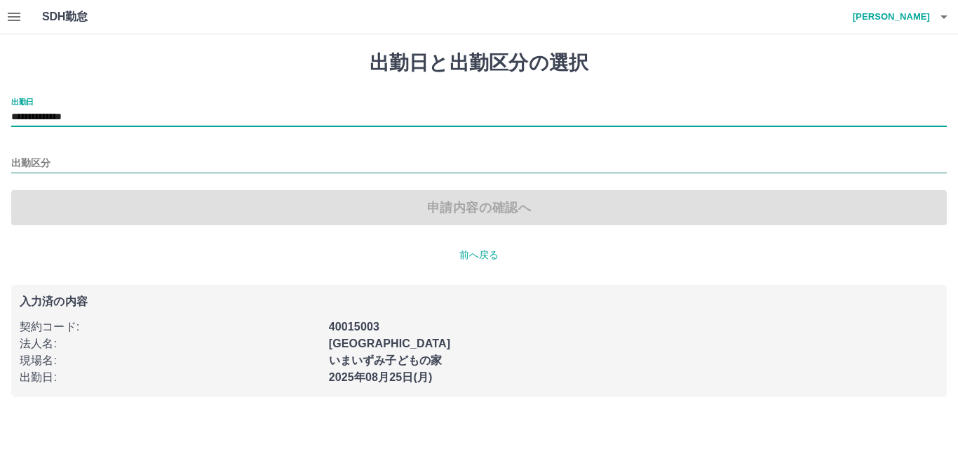
click at [31, 159] on input "出勤区分" at bounding box center [479, 164] width 936 height 18
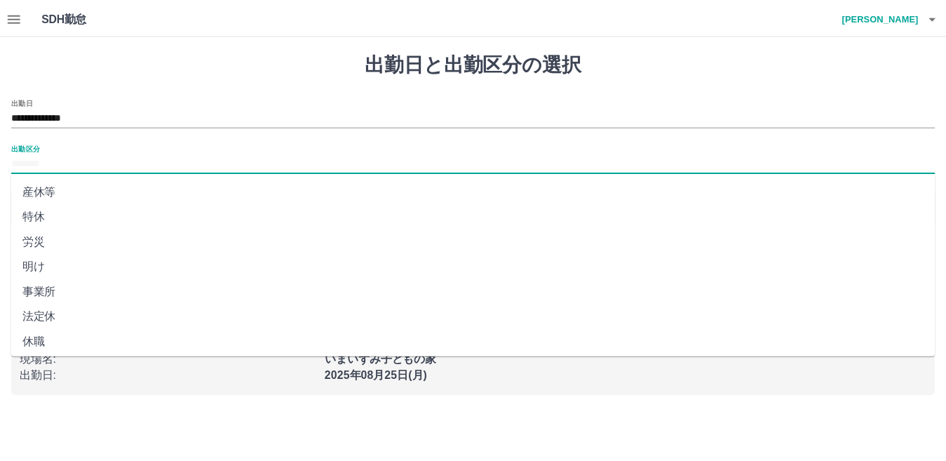
scroll to position [281, 0]
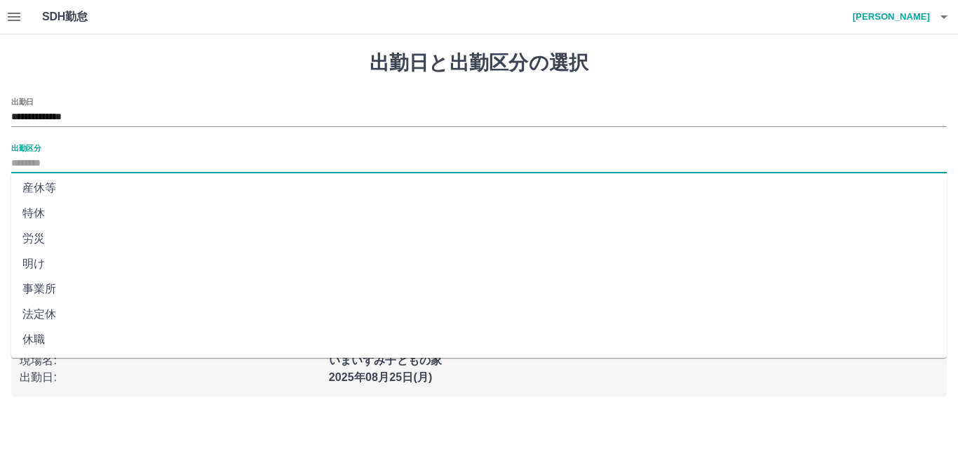
click at [46, 310] on li "法定休" at bounding box center [479, 314] width 936 height 25
type input "***"
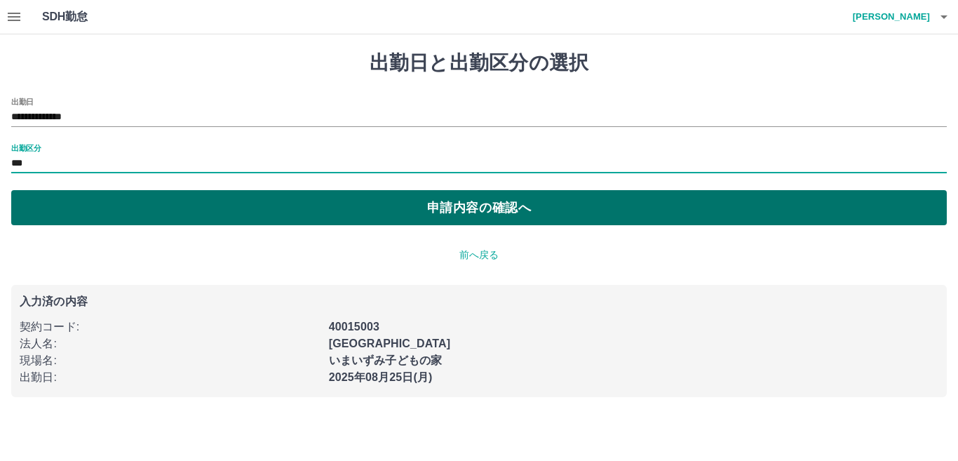
click at [438, 213] on button "申請内容の確認へ" at bounding box center [479, 207] width 936 height 35
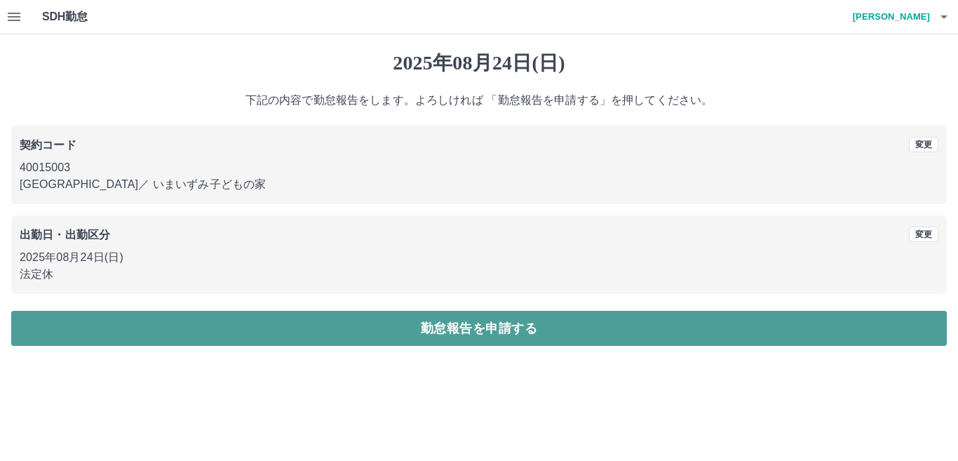
click at [513, 325] on button "勤怠報告を申請する" at bounding box center [479, 328] width 936 height 35
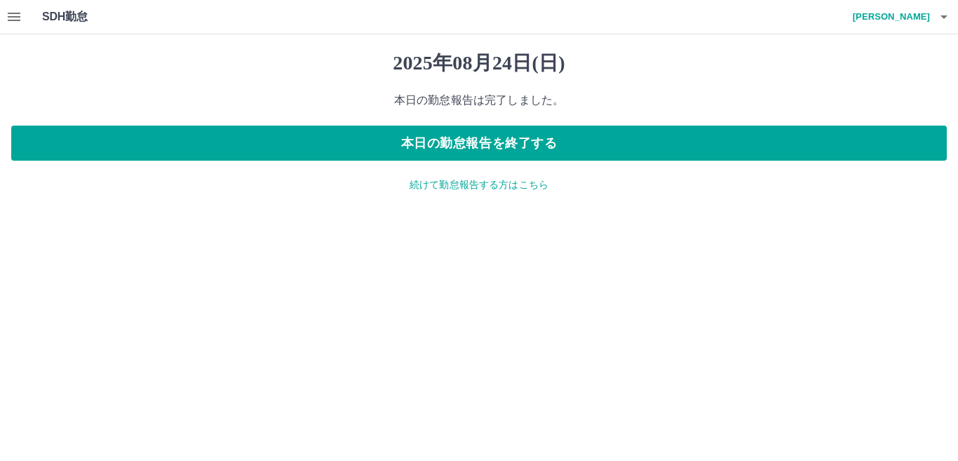
click at [10, 19] on icon "button" at bounding box center [14, 16] width 17 height 17
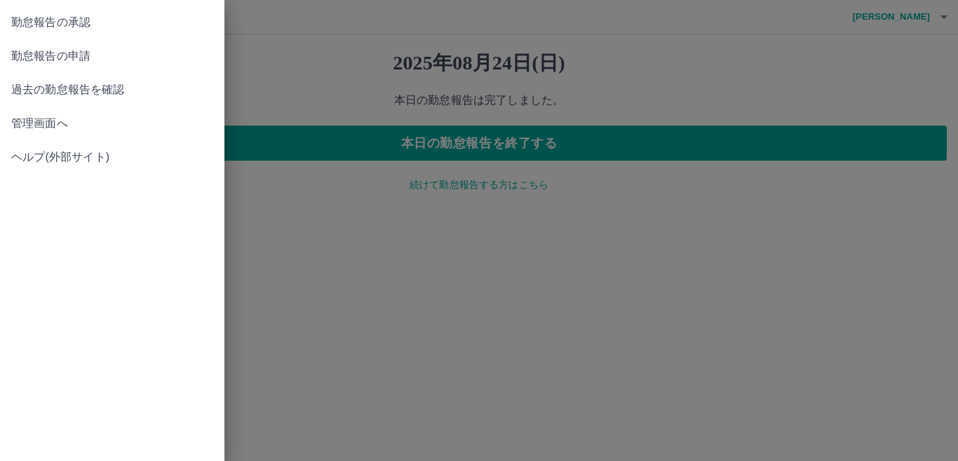
click at [142, 27] on span "勤怠報告の承認" at bounding box center [112, 22] width 202 height 17
